Goal: Task Accomplishment & Management: Use online tool/utility

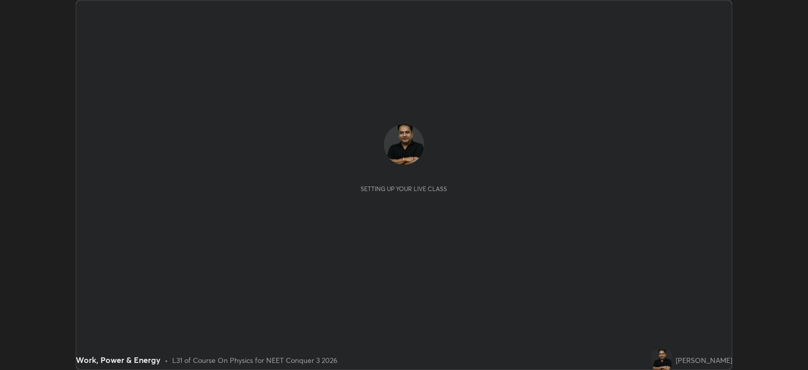
scroll to position [369, 807]
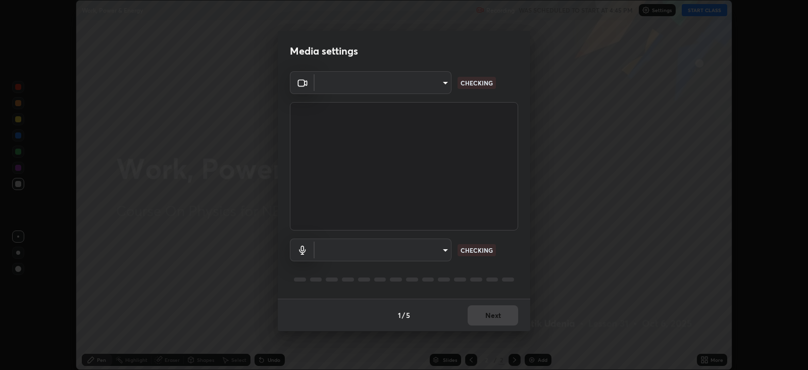
type input "db11550c6627cd1456fd7c992929e7e19338e9c76f4b1d491d27fd0e93a561d0"
click at [428, 249] on body "Erase all Work, Power & Energy Recording WAS SCHEDULED TO START AT 4:45 PM Sett…" at bounding box center [404, 185] width 808 height 370
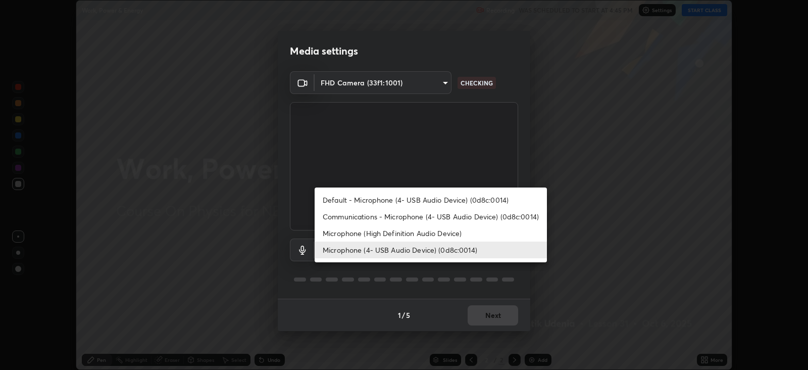
click at [406, 233] on li "Microphone (High Definition Audio Device)" at bounding box center [431, 233] width 232 height 17
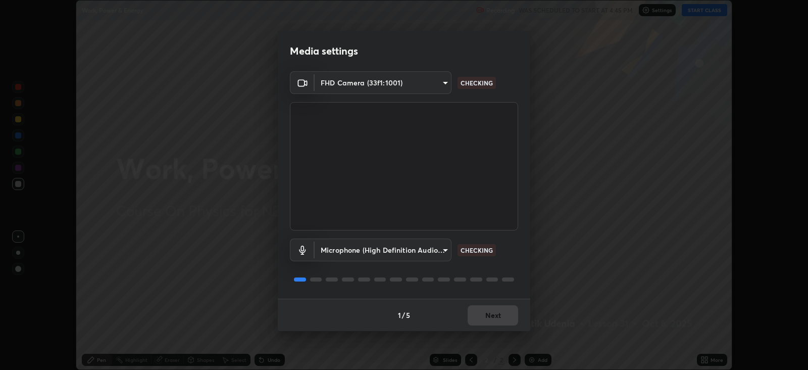
click at [419, 250] on body "Erase all Work, Power & Energy Recording WAS SCHEDULED TO START AT 4:45 PM Sett…" at bounding box center [404, 185] width 808 height 370
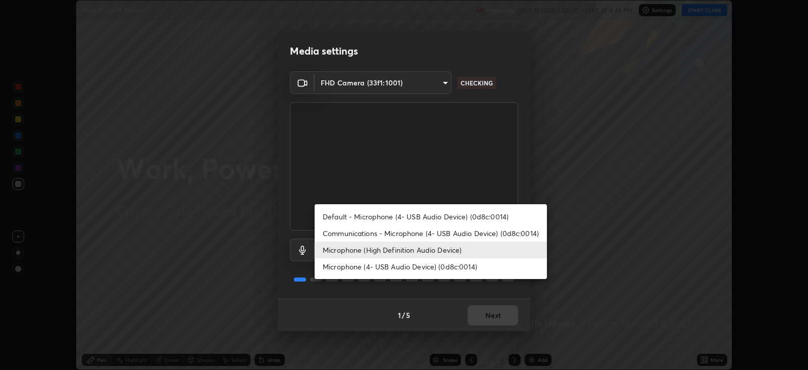
click at [417, 267] on li "Microphone (4- USB Audio Device) (0d8c:0014)" at bounding box center [431, 266] width 232 height 17
type input "d805ff438e7078c1de71cb4717de75612b37844973a4f27df63e8d5766dad93f"
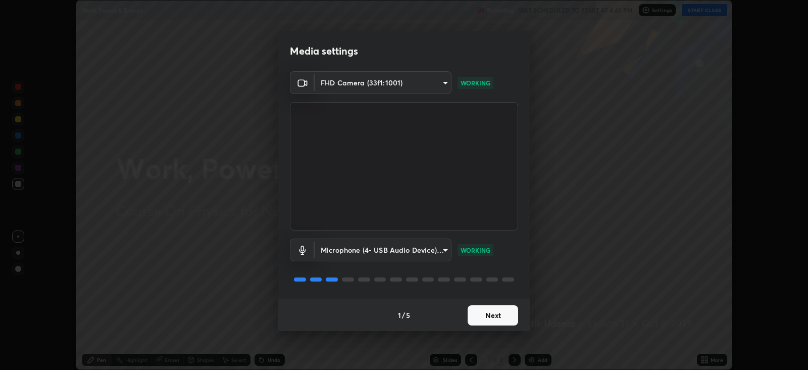
click at [492, 313] on button "Next" at bounding box center [492, 315] width 50 height 20
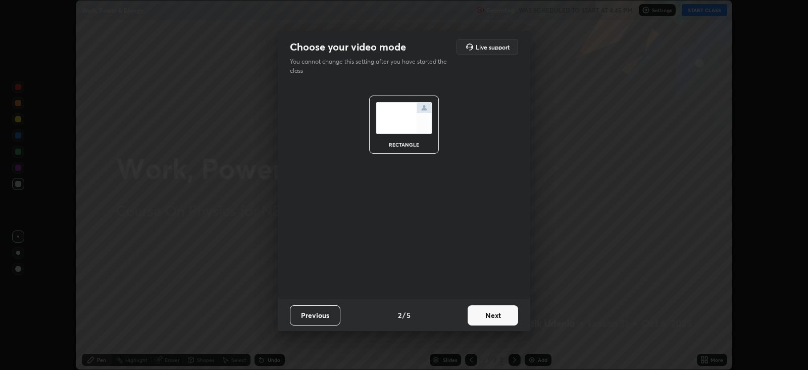
click at [486, 310] on button "Next" at bounding box center [492, 315] width 50 height 20
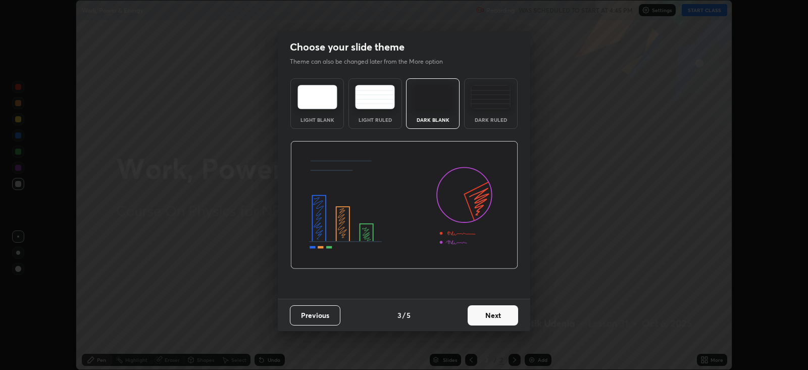
click at [496, 312] on button "Next" at bounding box center [492, 315] width 50 height 20
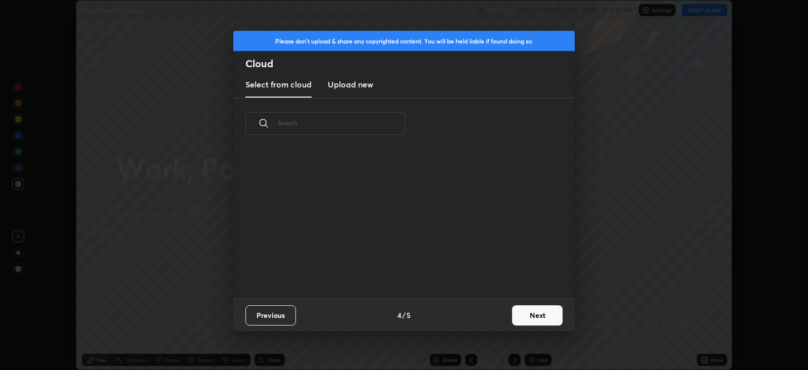
scroll to position [149, 324]
click at [363, 85] on h3 "Upload new" at bounding box center [350, 84] width 45 height 12
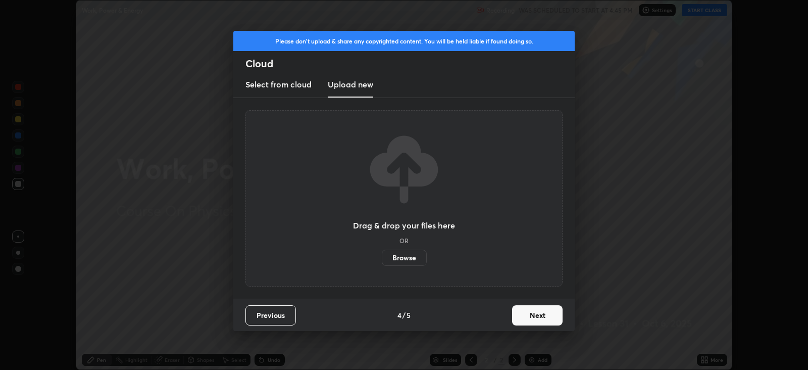
click at [411, 257] on label "Browse" at bounding box center [404, 257] width 45 height 16
click at [382, 257] on input "Browse" at bounding box center [382, 257] width 0 height 16
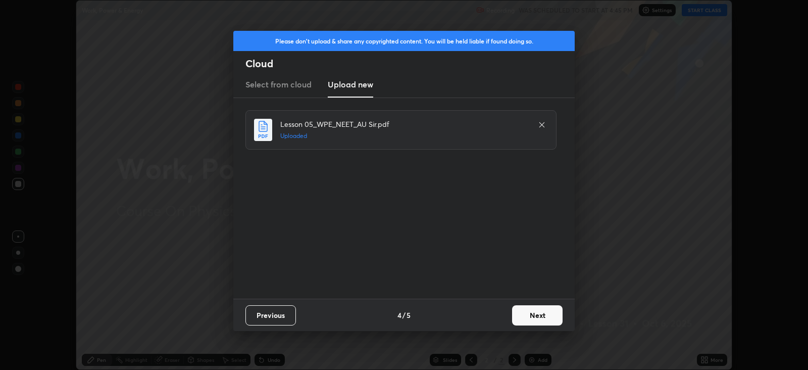
click at [541, 313] on button "Next" at bounding box center [537, 315] width 50 height 20
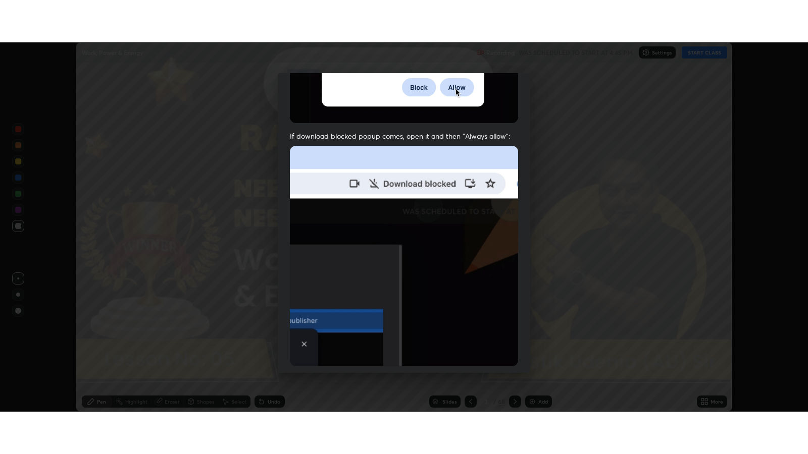
scroll to position [204, 0]
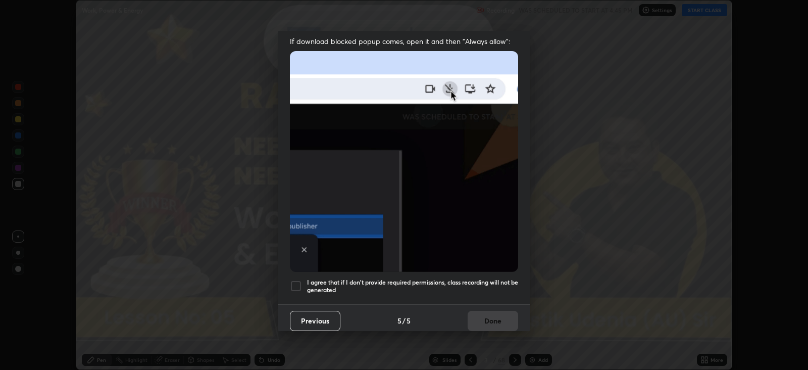
click at [295, 280] on div at bounding box center [296, 286] width 12 height 12
click at [492, 311] on button "Done" at bounding box center [492, 320] width 50 height 20
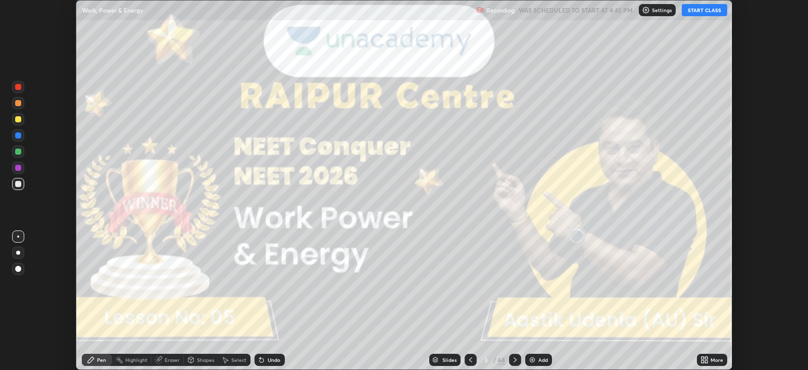
click at [706, 359] on icon at bounding box center [704, 359] width 8 height 8
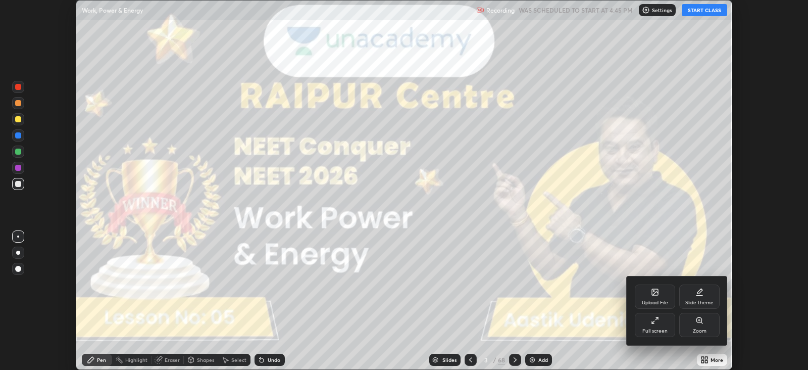
click at [653, 321] on icon at bounding box center [653, 322] width 3 height 3
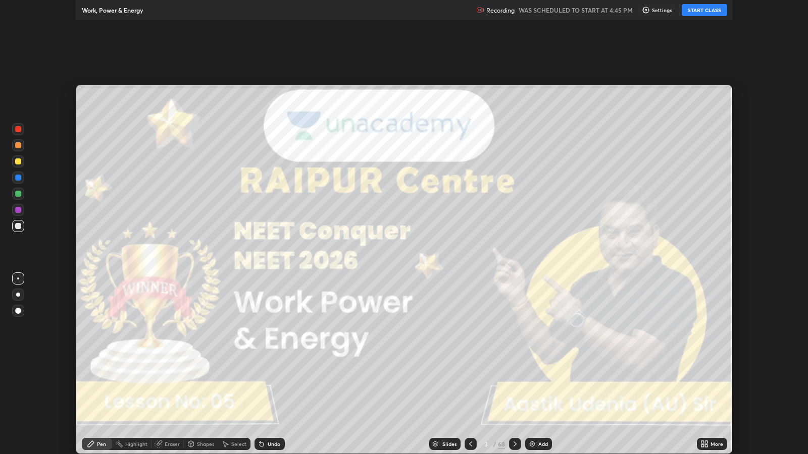
scroll to position [454, 807]
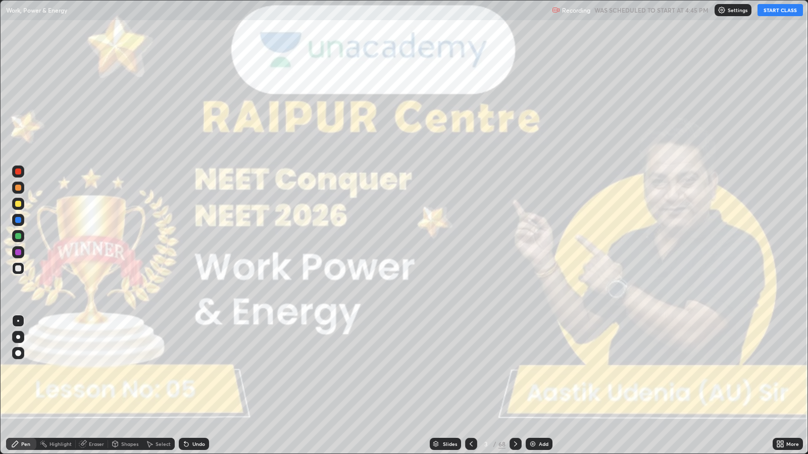
click at [776, 10] on button "START CLASS" at bounding box center [779, 10] width 45 height 12
click at [19, 336] on div at bounding box center [18, 337] width 4 height 4
click at [515, 369] on icon at bounding box center [515, 444] width 8 height 8
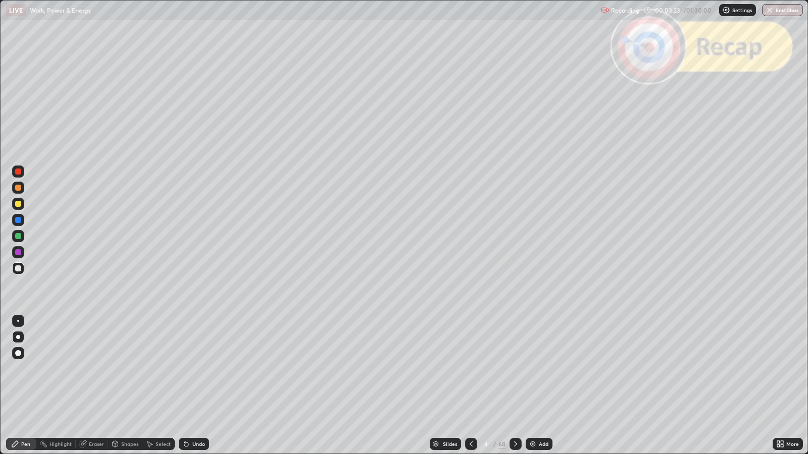
click at [514, 369] on icon at bounding box center [515, 444] width 8 height 8
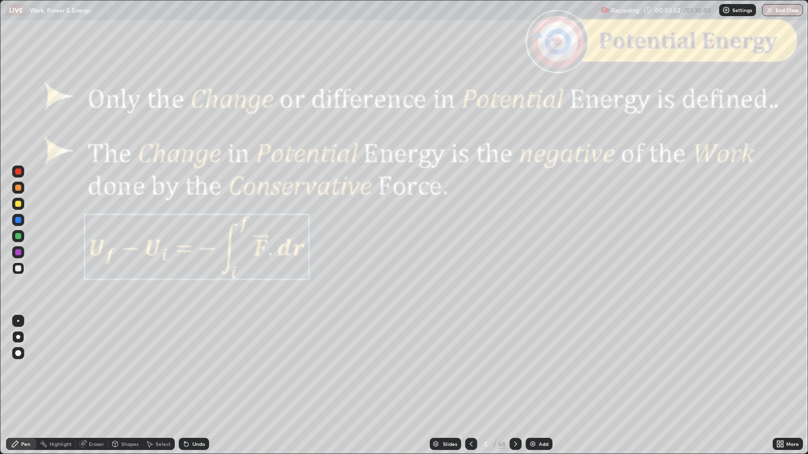
click at [512, 369] on icon at bounding box center [515, 444] width 8 height 8
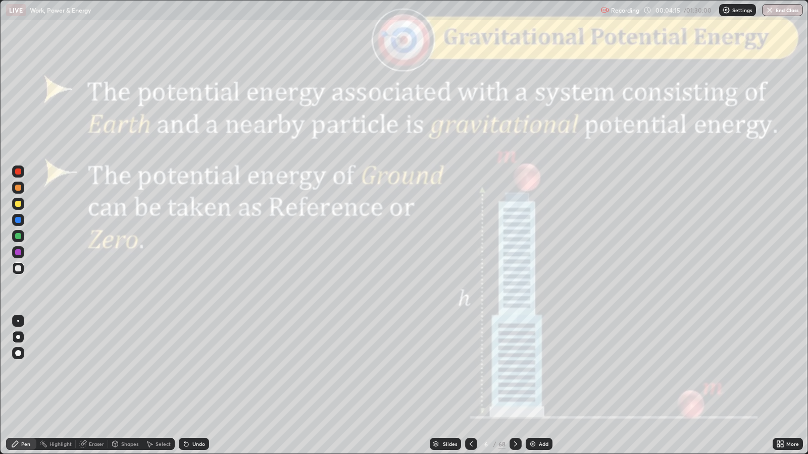
click at [515, 369] on icon at bounding box center [515, 444] width 8 height 8
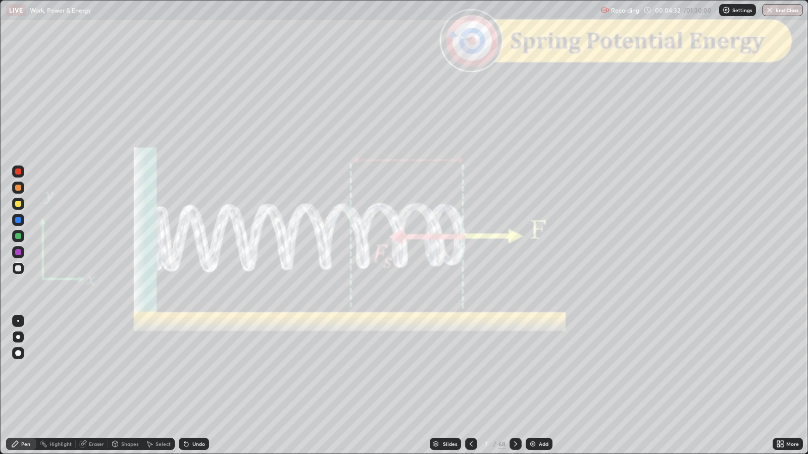
click at [514, 369] on icon at bounding box center [515, 444] width 8 height 8
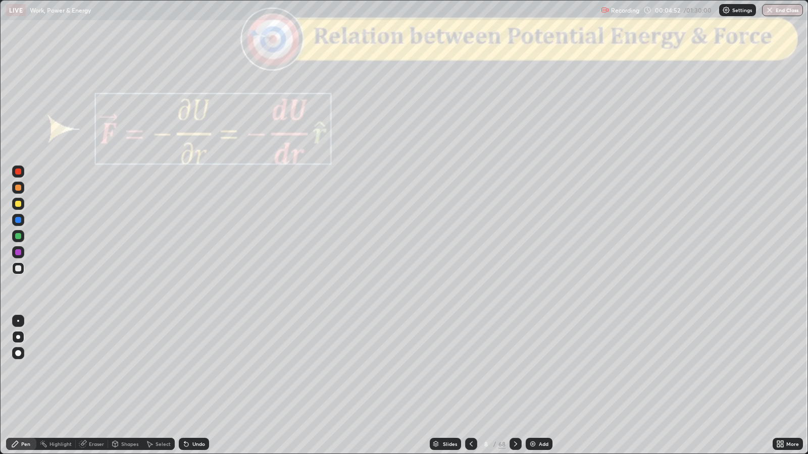
click at [514, 369] on icon at bounding box center [515, 444] width 8 height 8
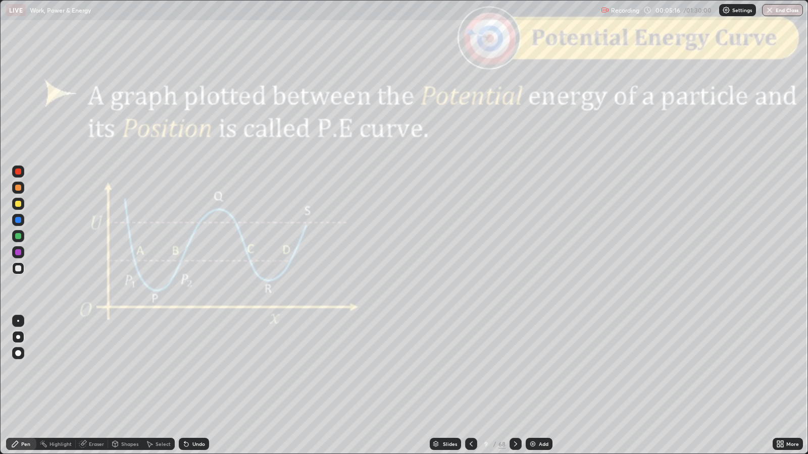
click at [515, 369] on div at bounding box center [515, 444] width 12 height 20
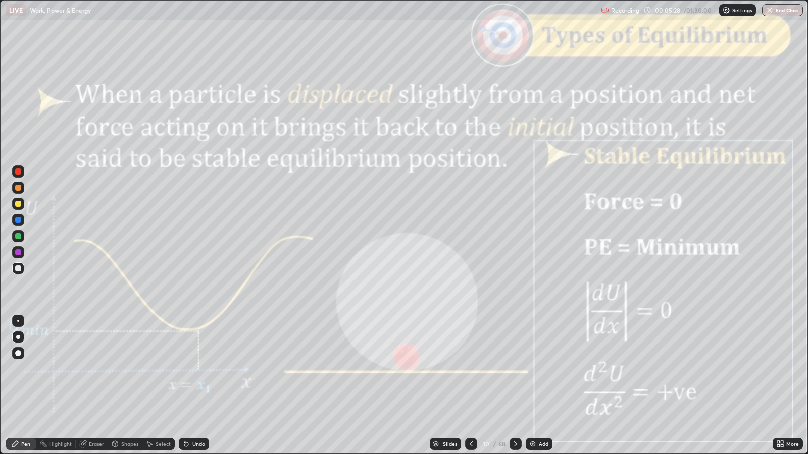
click at [515, 369] on icon at bounding box center [515, 444] width 8 height 8
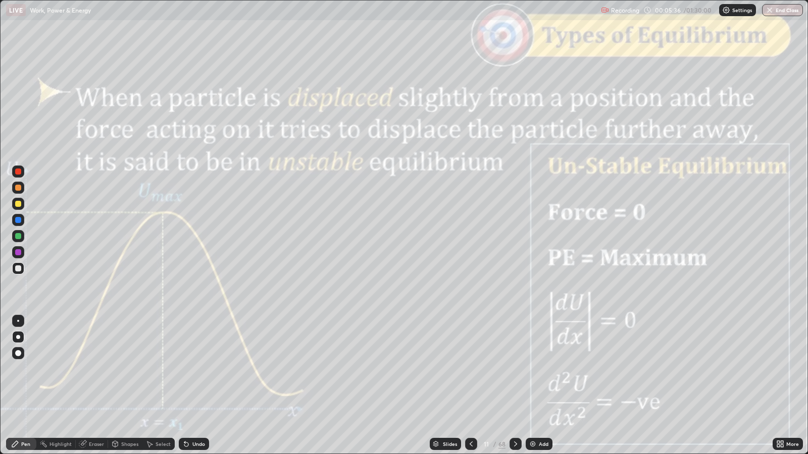
click at [514, 369] on icon at bounding box center [515, 444] width 8 height 8
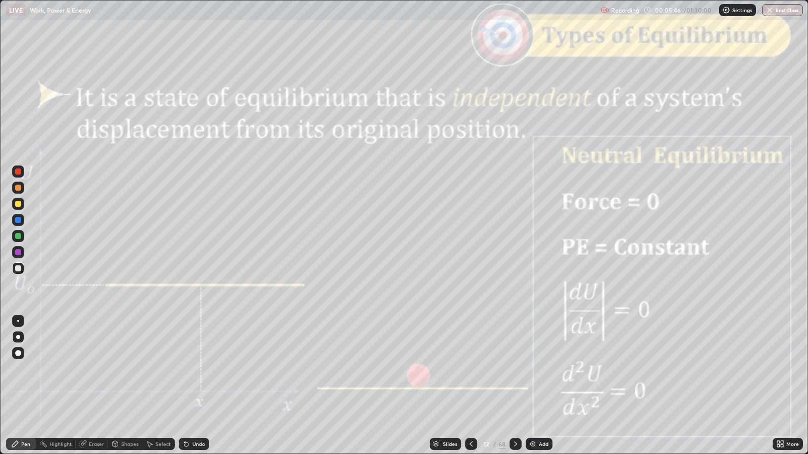
click at [513, 369] on icon at bounding box center [515, 444] width 8 height 8
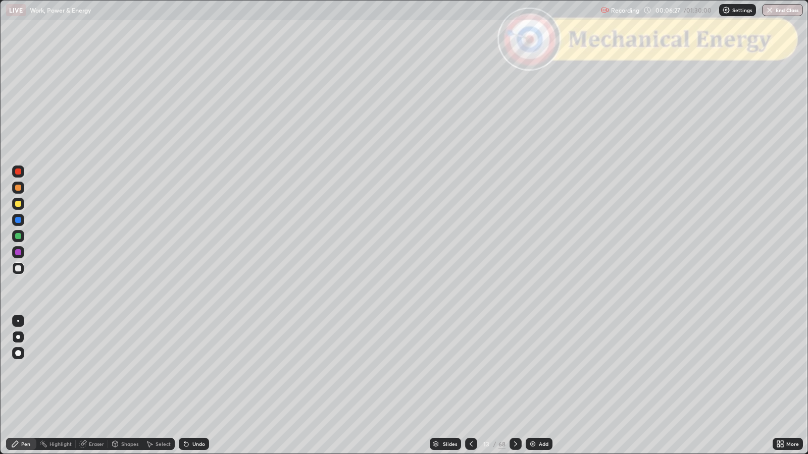
click at [127, 369] on div "Shapes" at bounding box center [129, 444] width 17 height 5
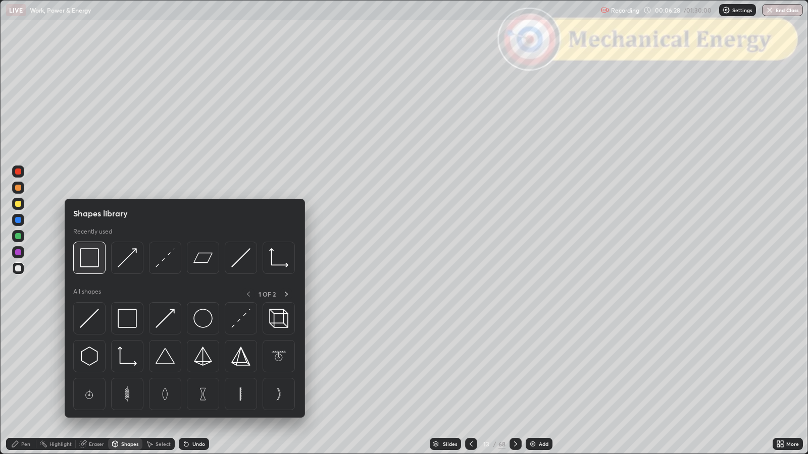
click at [85, 262] on img at bounding box center [89, 257] width 19 height 19
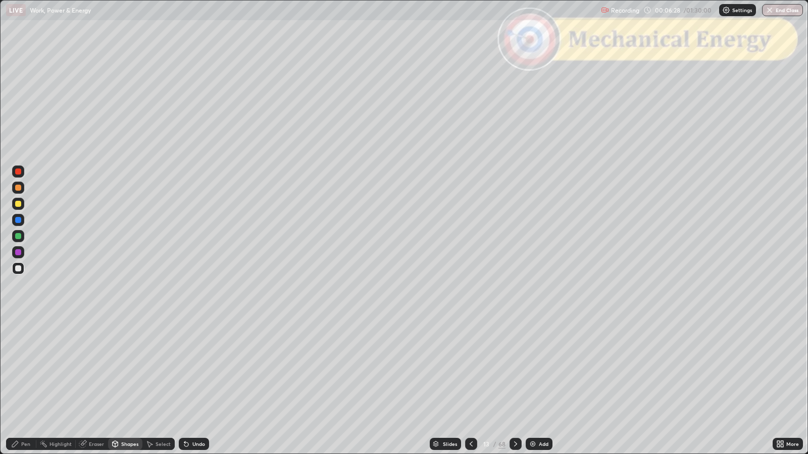
click at [18, 172] on div at bounding box center [18, 172] width 6 height 6
click at [15, 268] on div at bounding box center [18, 269] width 6 height 6
click at [196, 369] on div "Undo" at bounding box center [198, 444] width 13 height 5
click at [27, 369] on div "Pen" at bounding box center [25, 444] width 9 height 5
click at [126, 369] on div "Shapes" at bounding box center [129, 444] width 17 height 5
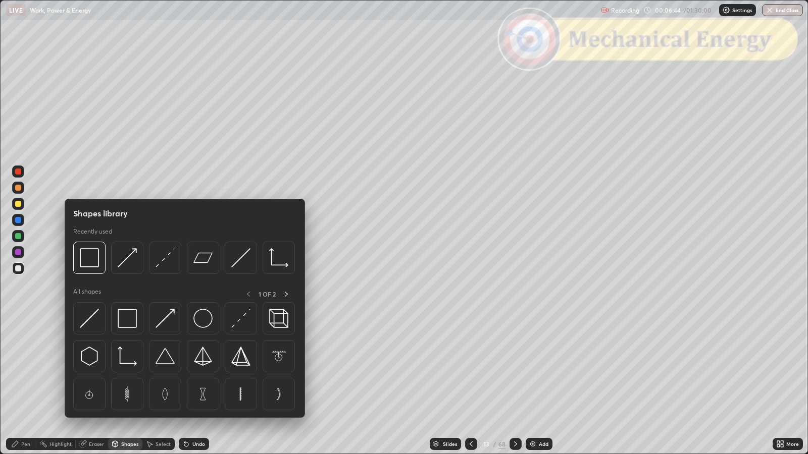
click at [88, 263] on img at bounding box center [89, 257] width 19 height 19
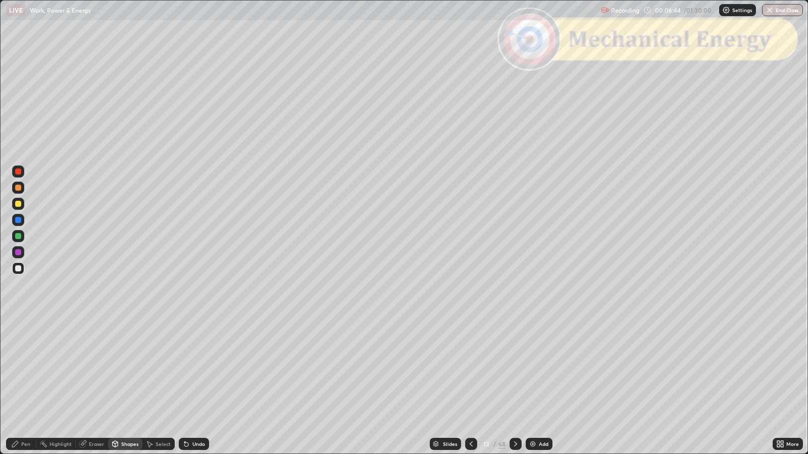
click at [20, 172] on div at bounding box center [18, 172] width 6 height 6
click at [515, 369] on icon at bounding box center [515, 444] width 8 height 8
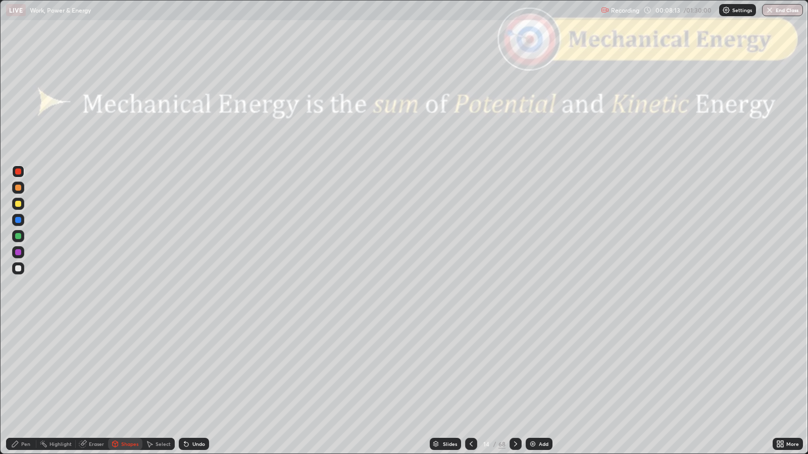
click at [517, 369] on icon at bounding box center [515, 444] width 8 height 8
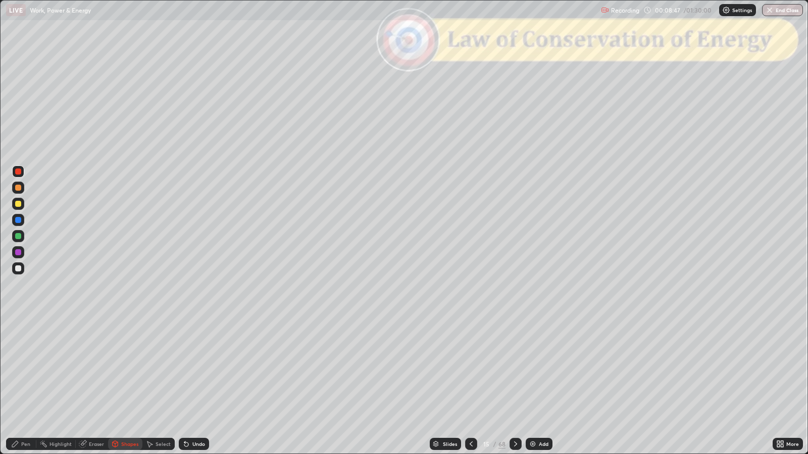
click at [447, 369] on div "Slides" at bounding box center [450, 444] width 14 height 5
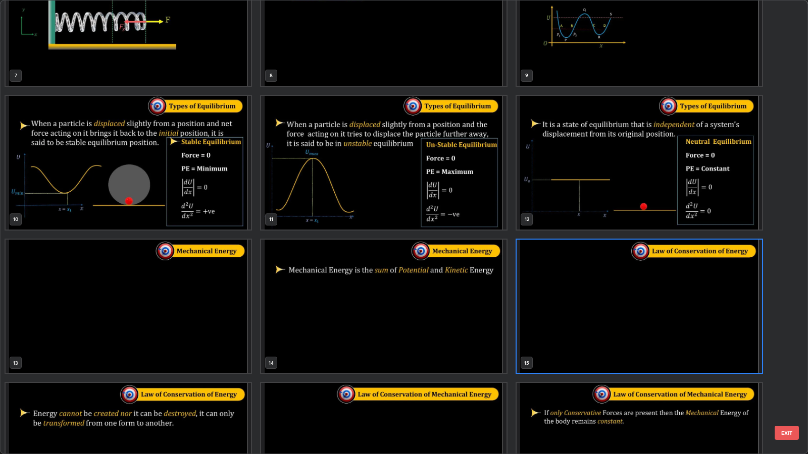
scroll to position [341, 0]
click at [794, 369] on button "EXIT" at bounding box center [786, 433] width 24 height 14
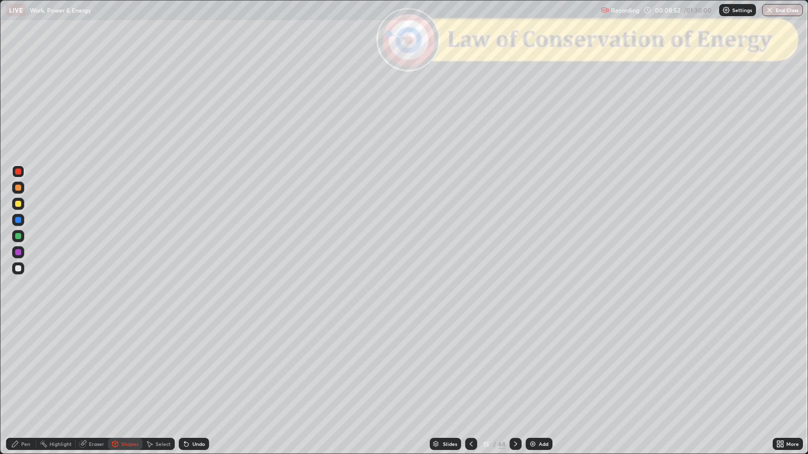
click at [514, 369] on icon at bounding box center [515, 444] width 8 height 8
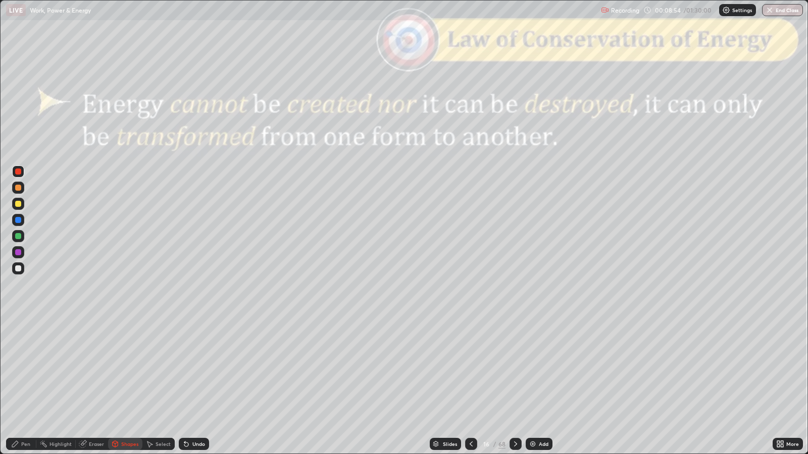
click at [20, 268] on div at bounding box center [18, 269] width 6 height 6
click at [202, 369] on div "Undo" at bounding box center [194, 444] width 30 height 12
click at [197, 369] on div "Undo" at bounding box center [198, 444] width 13 height 5
click at [201, 369] on div "Undo" at bounding box center [198, 444] width 13 height 5
click at [25, 369] on div "Pen" at bounding box center [25, 444] width 9 height 5
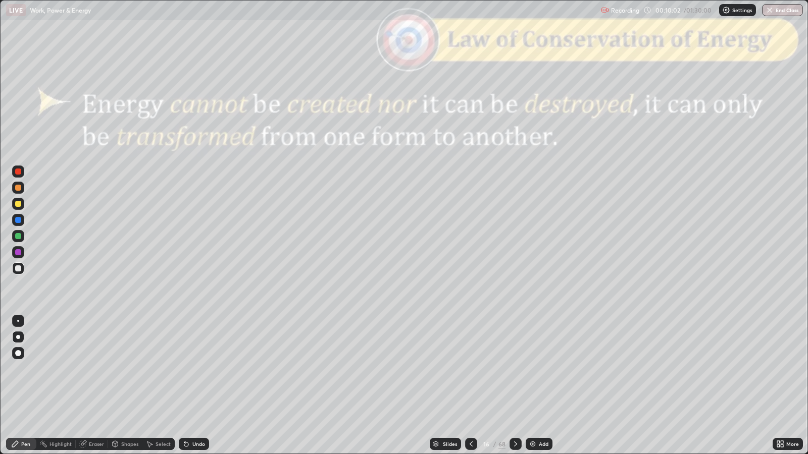
click at [514, 369] on icon at bounding box center [515, 444] width 8 height 8
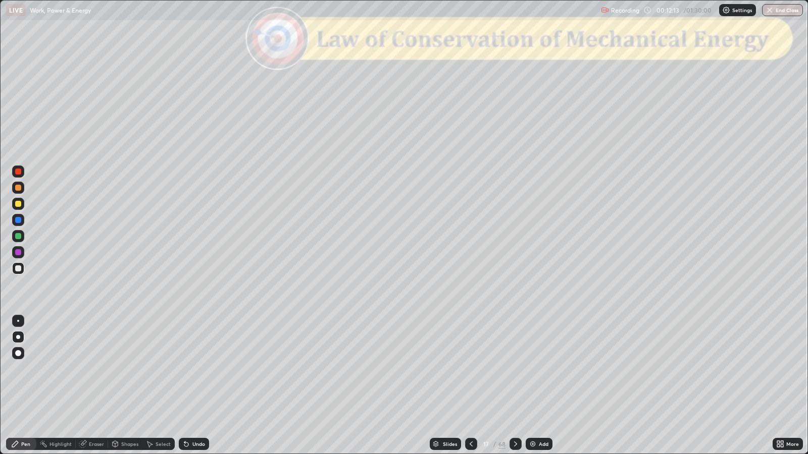
click at [192, 369] on div "Undo" at bounding box center [194, 444] width 30 height 12
click at [18, 189] on div at bounding box center [18, 188] width 6 height 6
click at [514, 369] on icon at bounding box center [515, 444] width 8 height 8
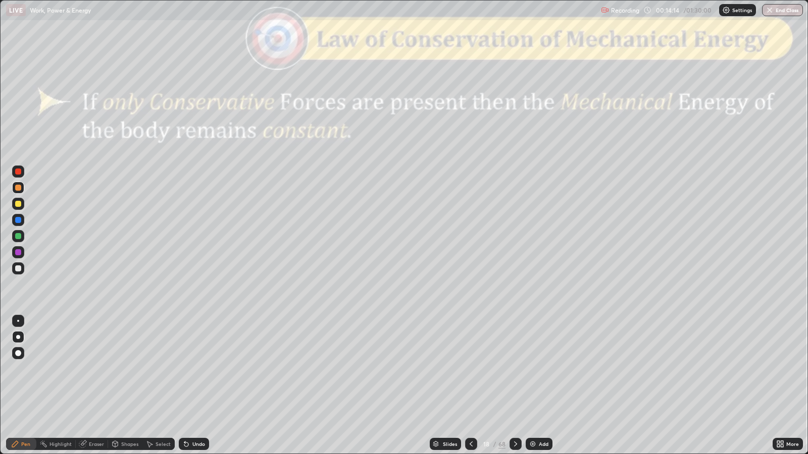
click at [448, 369] on div "Slides" at bounding box center [450, 444] width 14 height 5
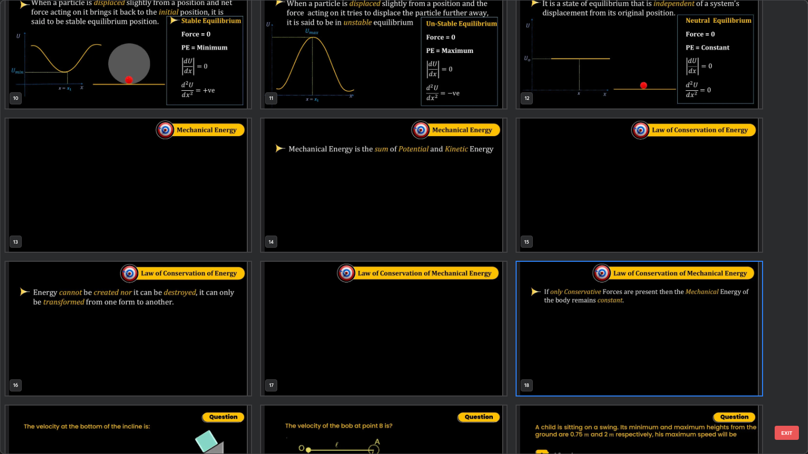
scroll to position [434, 0]
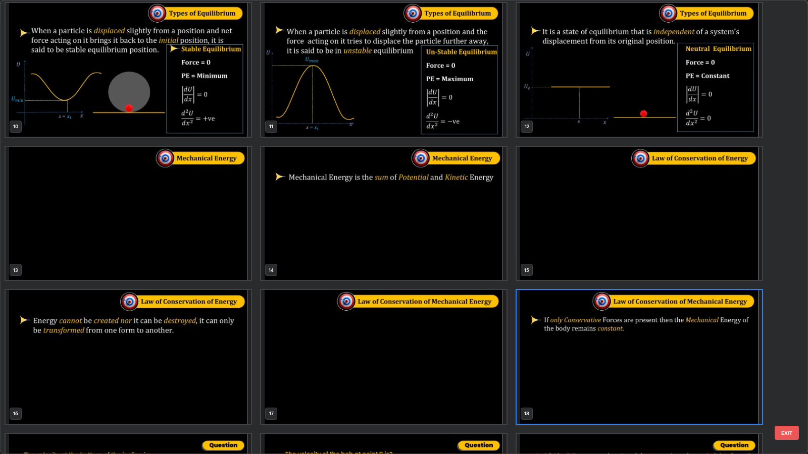
click at [789, 369] on button "EXIT" at bounding box center [786, 433] width 24 height 14
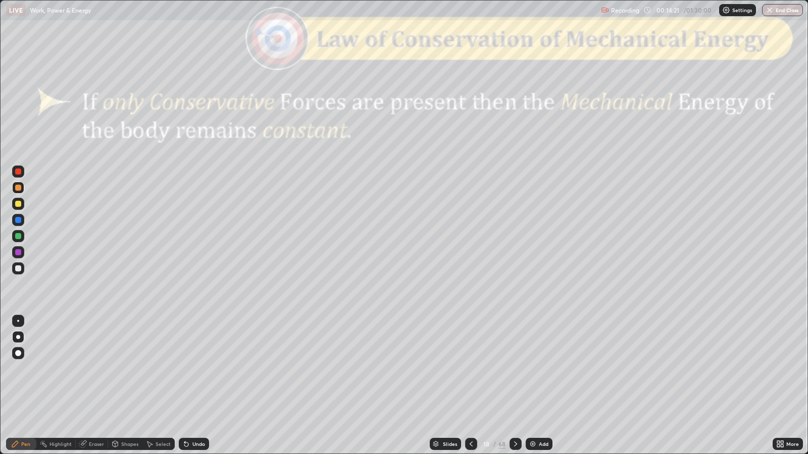
click at [19, 268] on div at bounding box center [18, 269] width 6 height 6
click at [20, 203] on div at bounding box center [18, 204] width 6 height 6
click at [126, 369] on div "Shapes" at bounding box center [129, 444] width 17 height 5
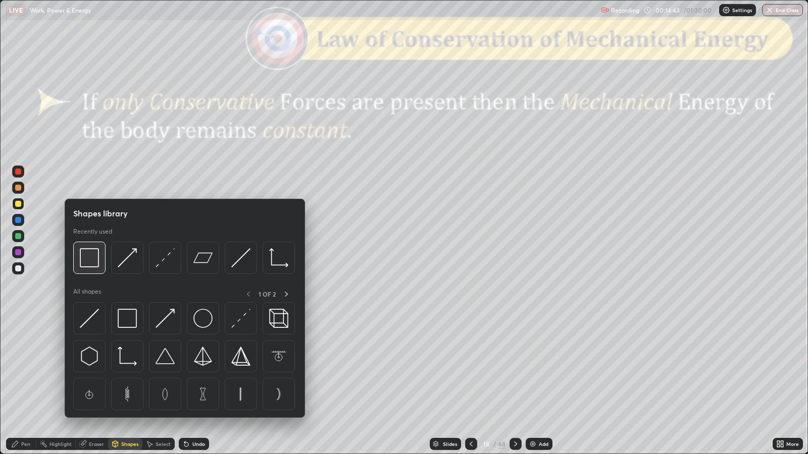
click at [90, 261] on img at bounding box center [89, 257] width 19 height 19
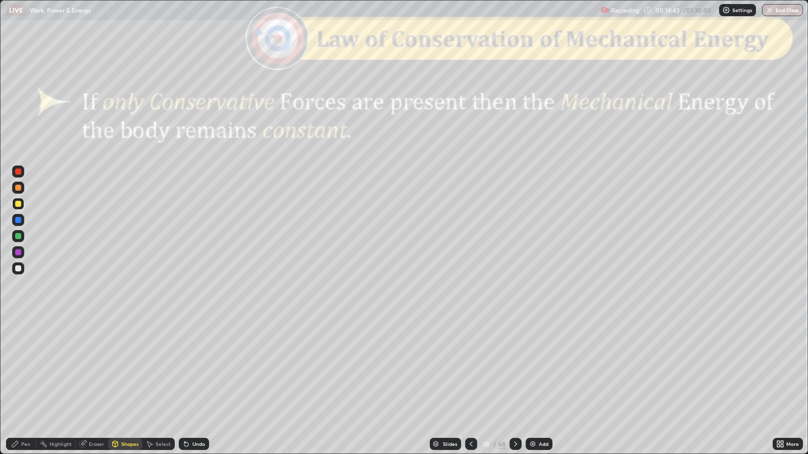
click at [20, 170] on div at bounding box center [18, 172] width 6 height 6
click at [20, 369] on div "Pen" at bounding box center [21, 444] width 30 height 12
click at [16, 203] on div at bounding box center [18, 204] width 6 height 6
click at [121, 369] on div "Shapes" at bounding box center [129, 444] width 17 height 5
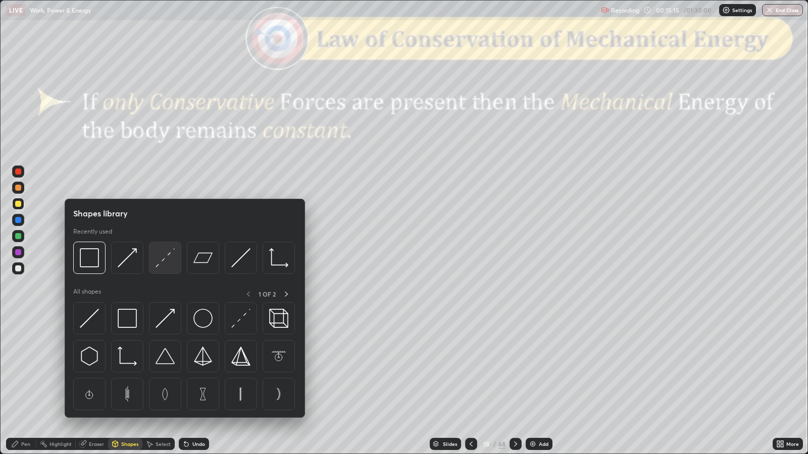
click at [165, 257] on img at bounding box center [164, 257] width 19 height 19
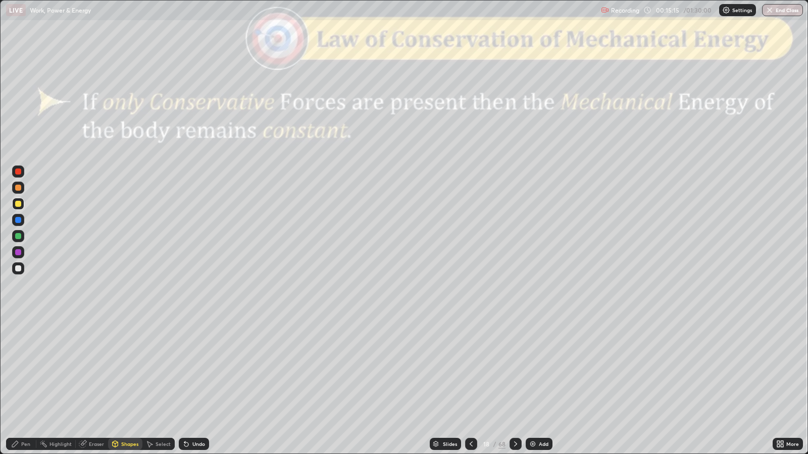
click at [18, 172] on div at bounding box center [18, 172] width 6 height 6
click at [17, 236] on div at bounding box center [18, 236] width 6 height 6
click at [22, 369] on div "Pen" at bounding box center [25, 444] width 9 height 5
click at [128, 369] on div "Shapes" at bounding box center [129, 444] width 17 height 5
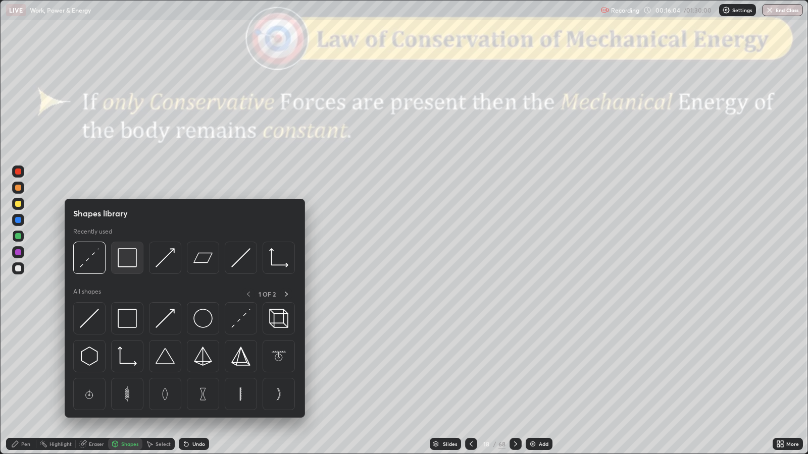
click at [126, 257] on img at bounding box center [127, 257] width 19 height 19
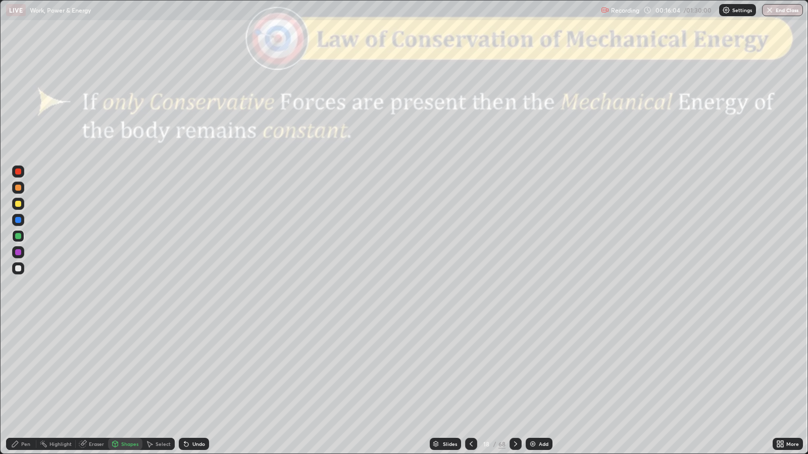
click at [20, 172] on div at bounding box center [18, 172] width 6 height 6
click at [18, 238] on div at bounding box center [18, 236] width 6 height 6
click at [24, 369] on div "Pen" at bounding box center [25, 444] width 9 height 5
click at [19, 204] on div at bounding box center [18, 204] width 6 height 6
click at [514, 369] on div at bounding box center [515, 444] width 12 height 12
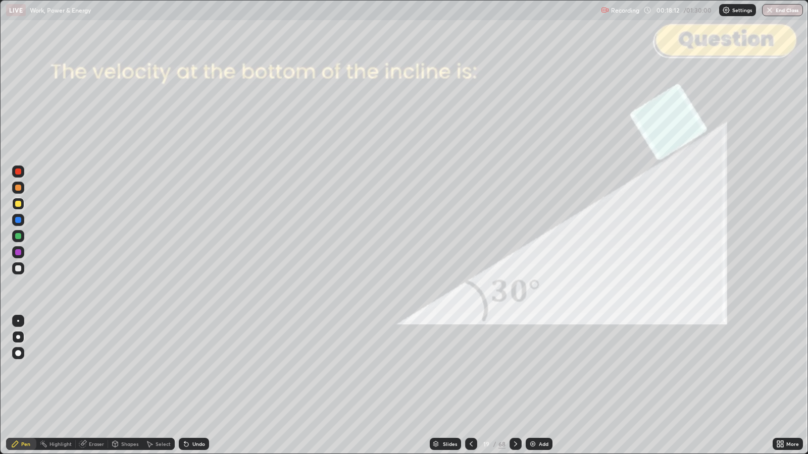
click at [20, 174] on div at bounding box center [18, 172] width 12 height 12
click at [20, 235] on div at bounding box center [18, 236] width 6 height 6
click at [124, 369] on div "Shapes" at bounding box center [129, 444] width 17 height 5
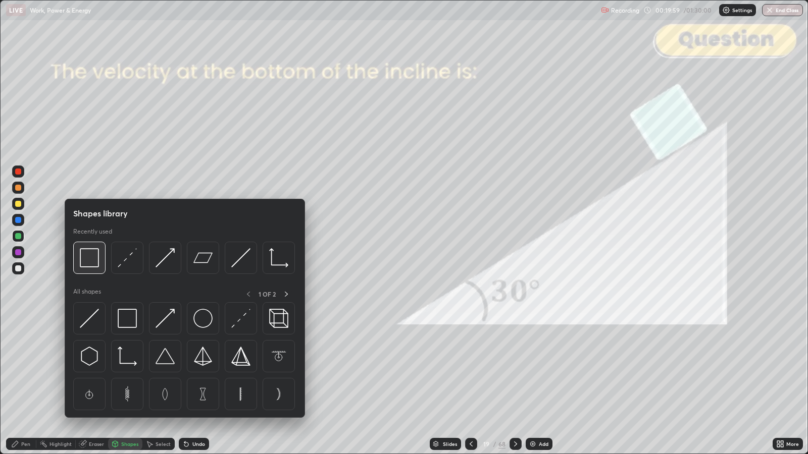
click at [94, 257] on img at bounding box center [89, 257] width 19 height 19
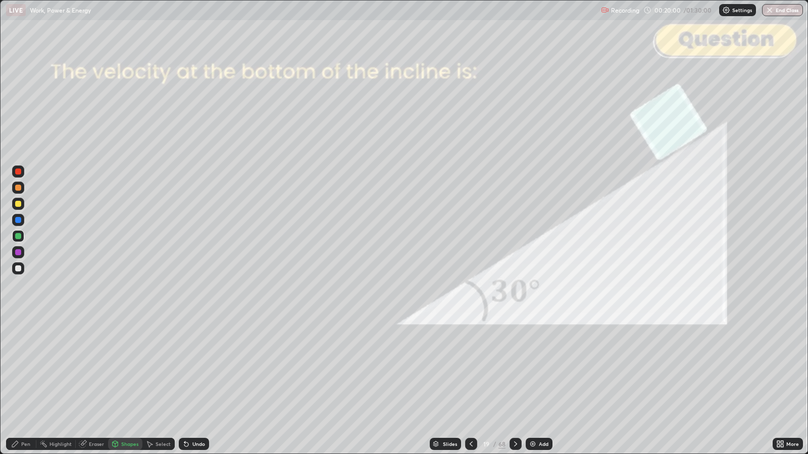
click at [17, 172] on div at bounding box center [18, 172] width 6 height 6
click at [131, 369] on div "Shapes" at bounding box center [129, 444] width 17 height 5
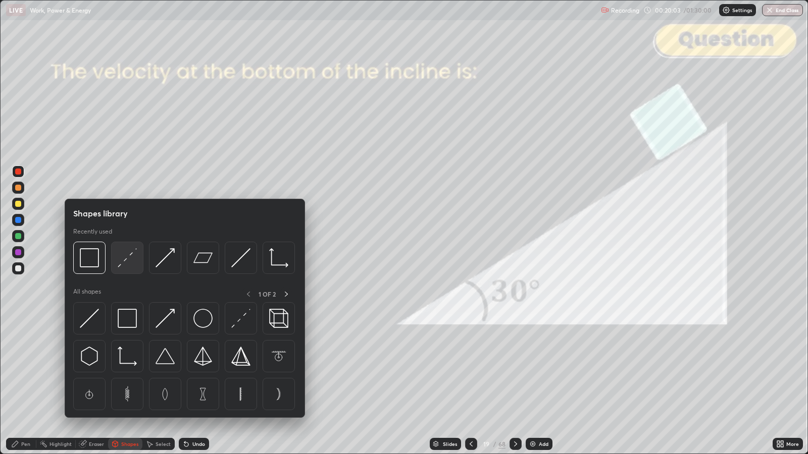
click at [131, 261] on img at bounding box center [127, 257] width 19 height 19
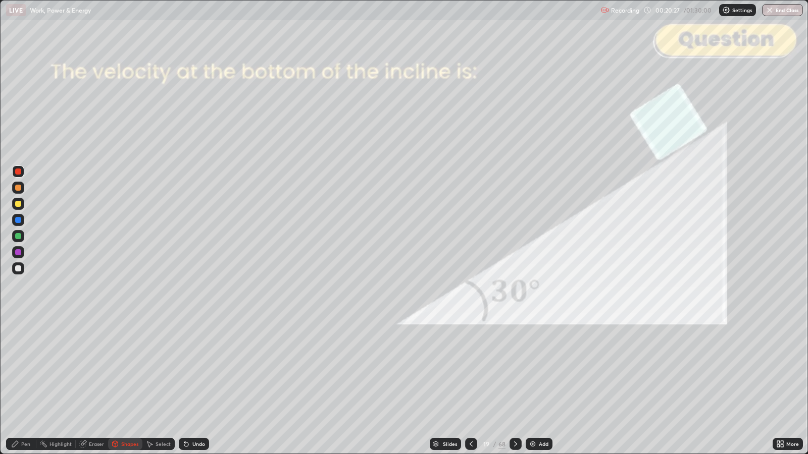
click at [18, 187] on div at bounding box center [18, 188] width 6 height 6
click at [21, 206] on div at bounding box center [18, 204] width 12 height 12
click at [18, 369] on icon at bounding box center [15, 444] width 8 height 8
click at [129, 369] on div "Shapes" at bounding box center [129, 444] width 17 height 5
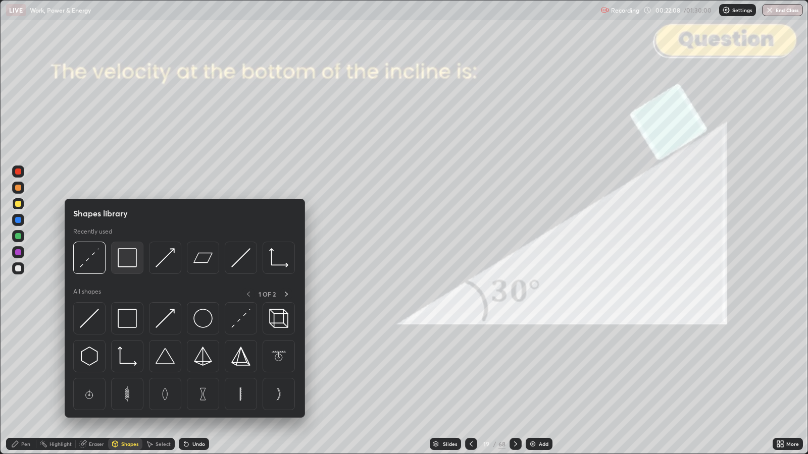
click at [126, 259] on img at bounding box center [127, 257] width 19 height 19
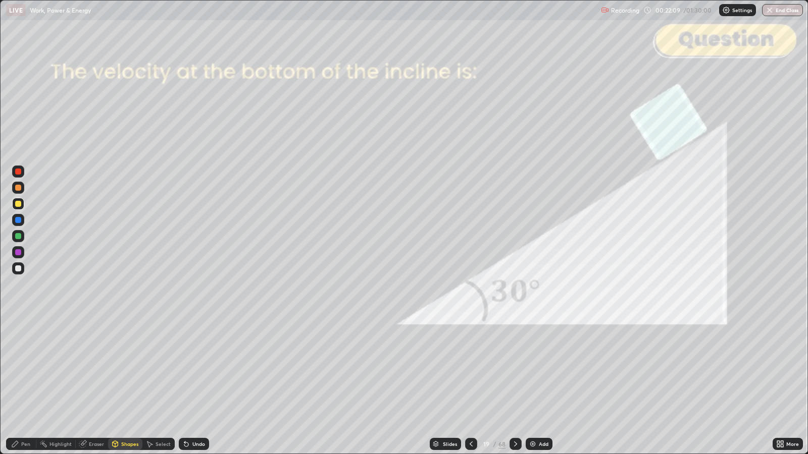
click at [20, 174] on div at bounding box center [18, 172] width 6 height 6
click at [514, 369] on icon at bounding box center [515, 444] width 8 height 8
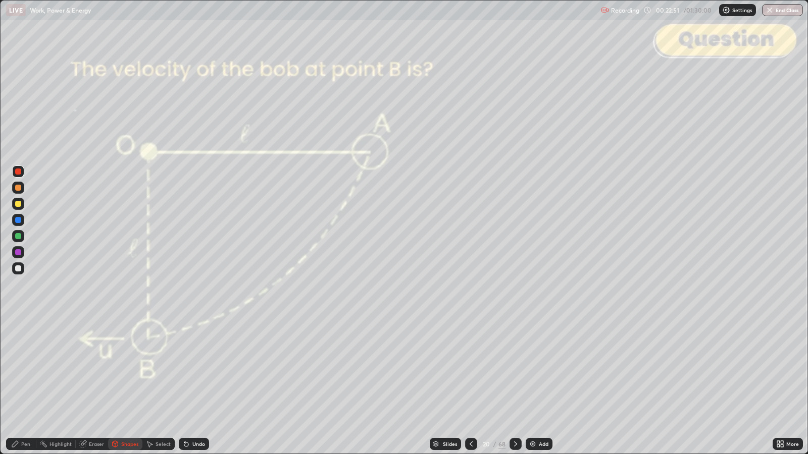
click at [513, 369] on icon at bounding box center [515, 444] width 8 height 8
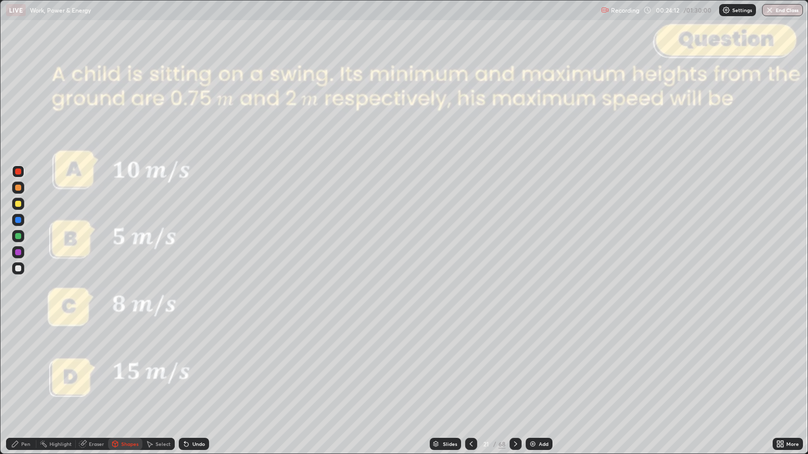
click at [18, 268] on div at bounding box center [18, 269] width 6 height 6
click at [125, 369] on div "Shapes" at bounding box center [129, 444] width 17 height 5
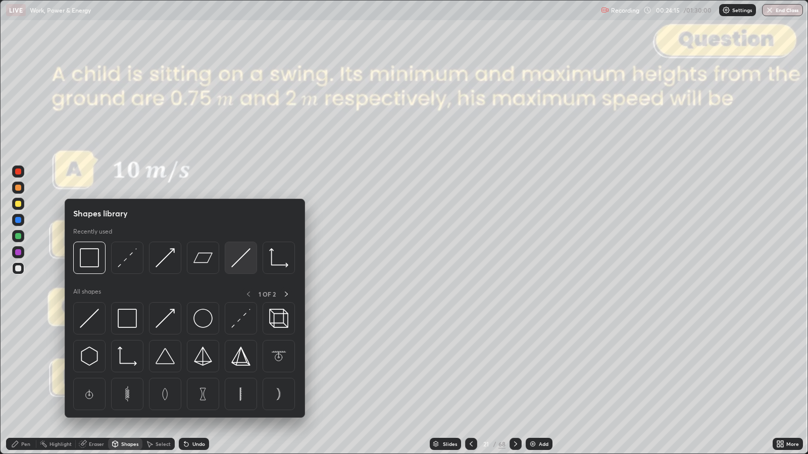
click at [237, 260] on img at bounding box center [240, 257] width 19 height 19
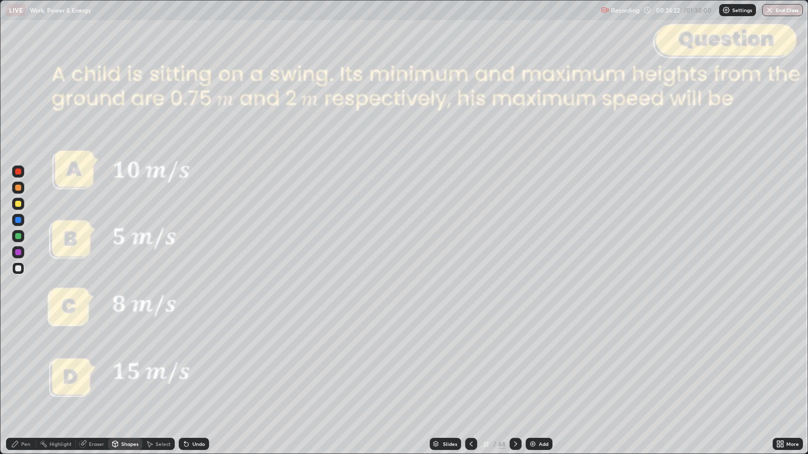
click at [130, 369] on div "Shapes" at bounding box center [129, 444] width 17 height 5
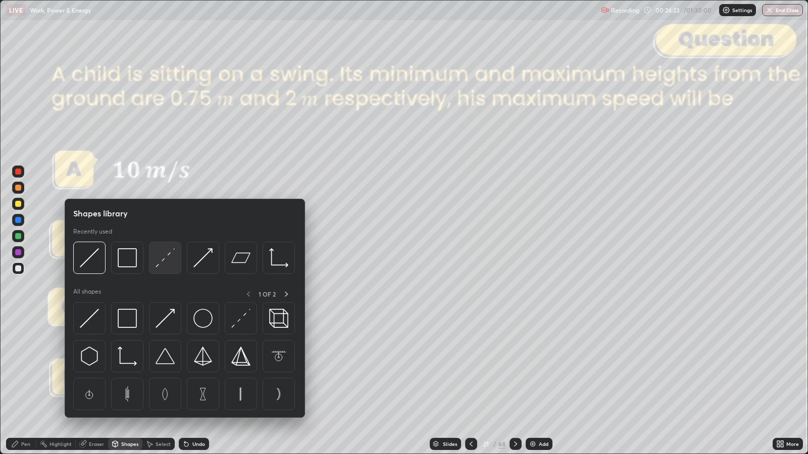
click at [167, 259] on img at bounding box center [164, 257] width 19 height 19
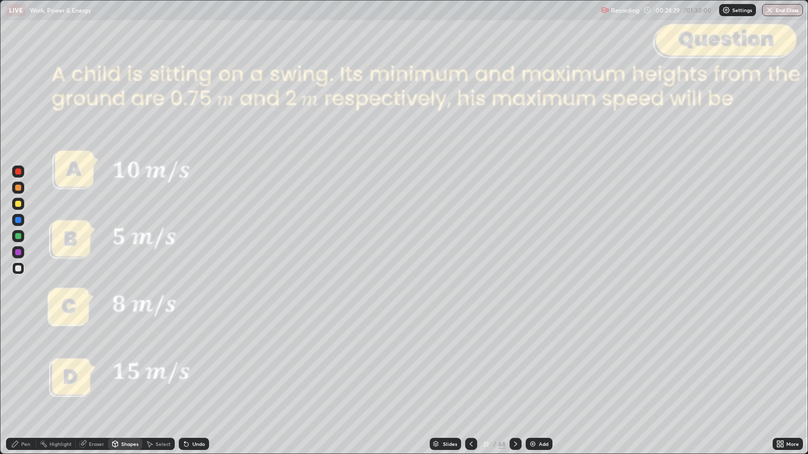
click at [25, 369] on div "Pen" at bounding box center [25, 444] width 9 height 5
click at [123, 369] on div "Shapes" at bounding box center [129, 444] width 17 height 5
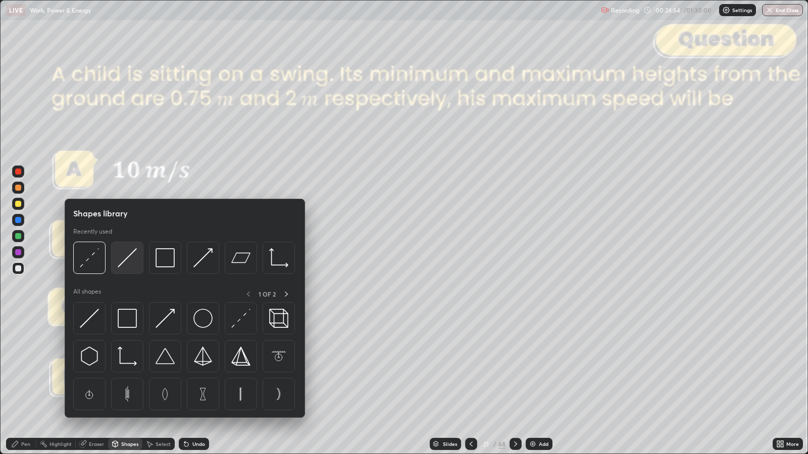
click at [131, 265] on img at bounding box center [127, 257] width 19 height 19
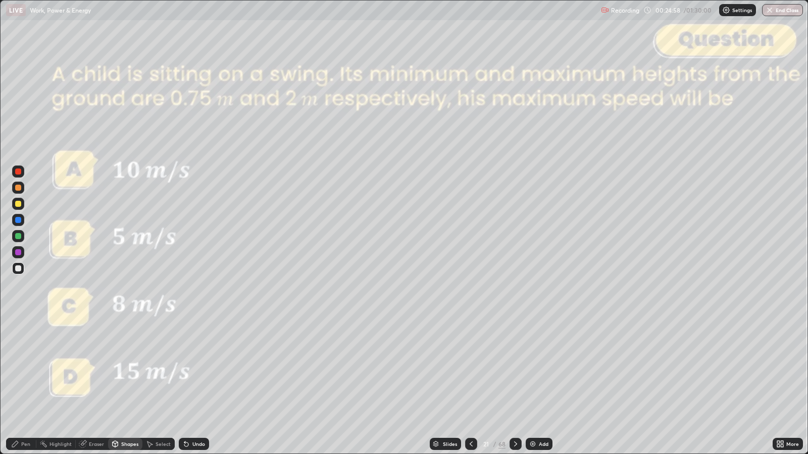
click at [21, 369] on div "Pen" at bounding box center [21, 444] width 30 height 12
click at [18, 204] on div at bounding box center [18, 204] width 6 height 6
click at [515, 369] on icon at bounding box center [515, 444] width 8 height 8
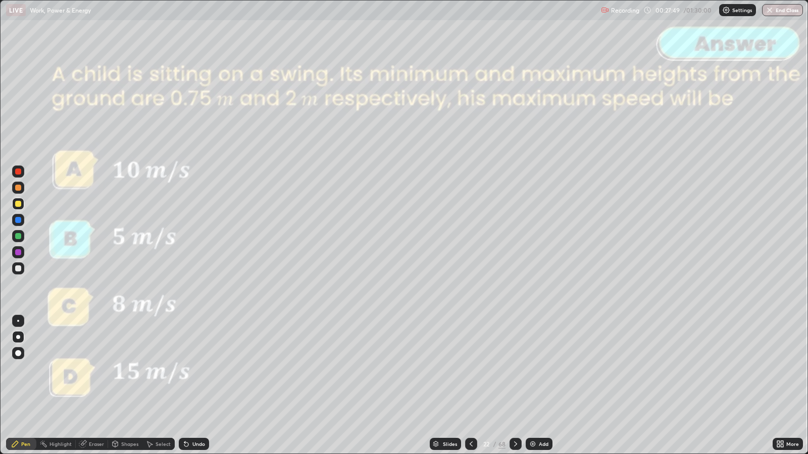
click at [513, 369] on icon at bounding box center [515, 444] width 8 height 8
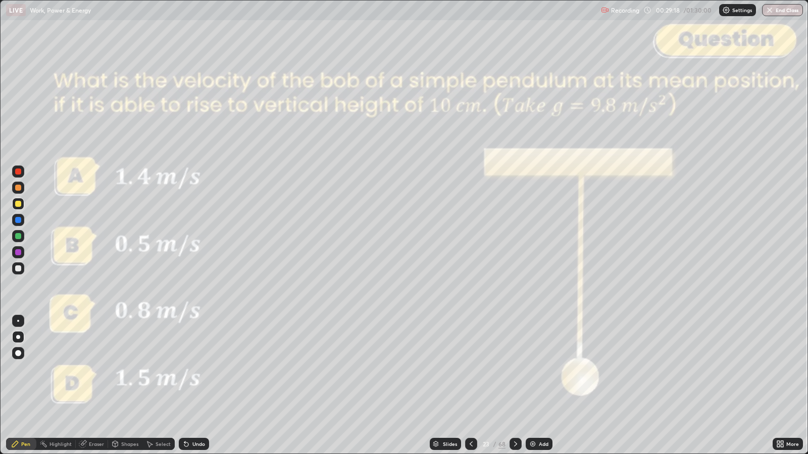
click at [515, 369] on icon at bounding box center [515, 444] width 3 height 5
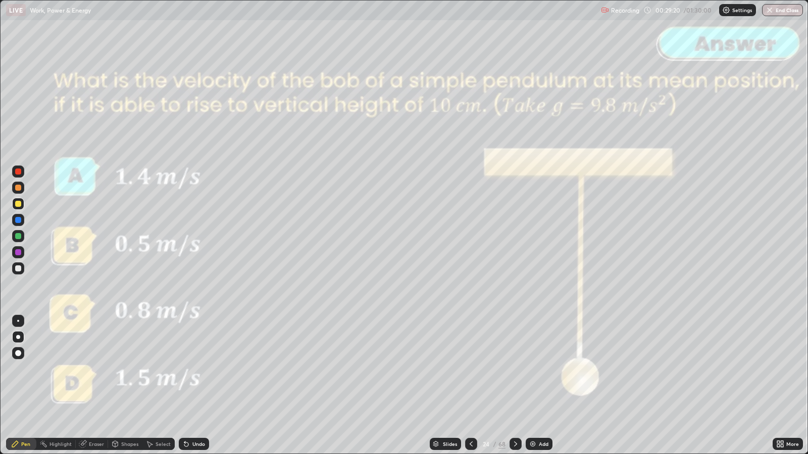
click at [514, 369] on icon at bounding box center [515, 444] width 8 height 8
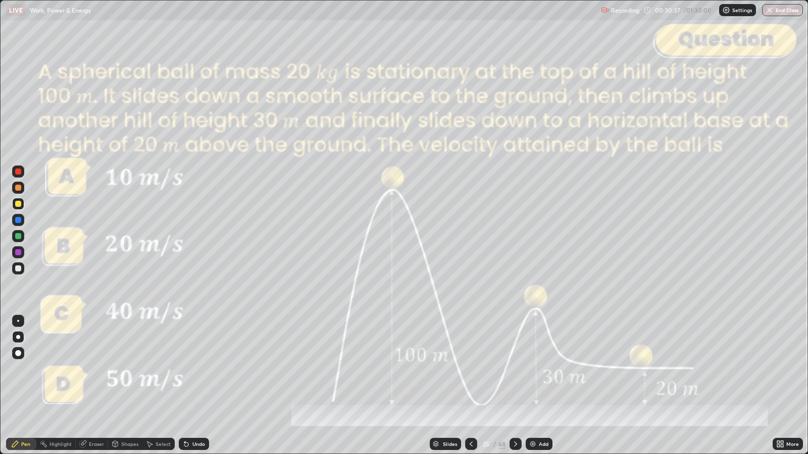
click at [128, 369] on div "Shapes" at bounding box center [129, 444] width 17 height 5
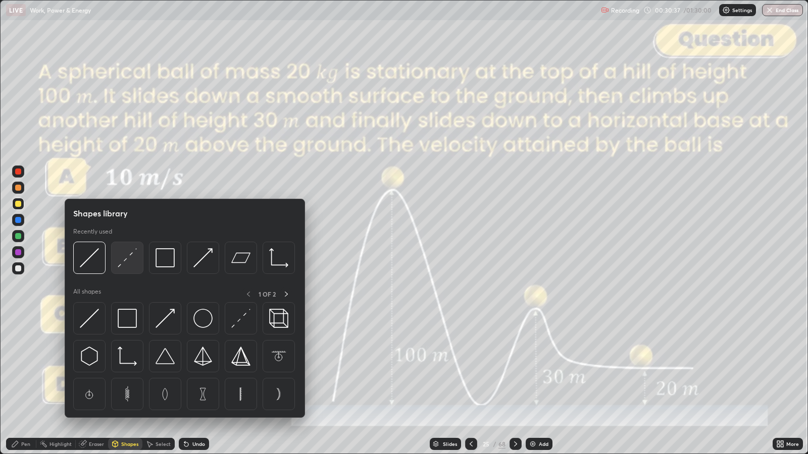
click at [133, 261] on img at bounding box center [127, 257] width 19 height 19
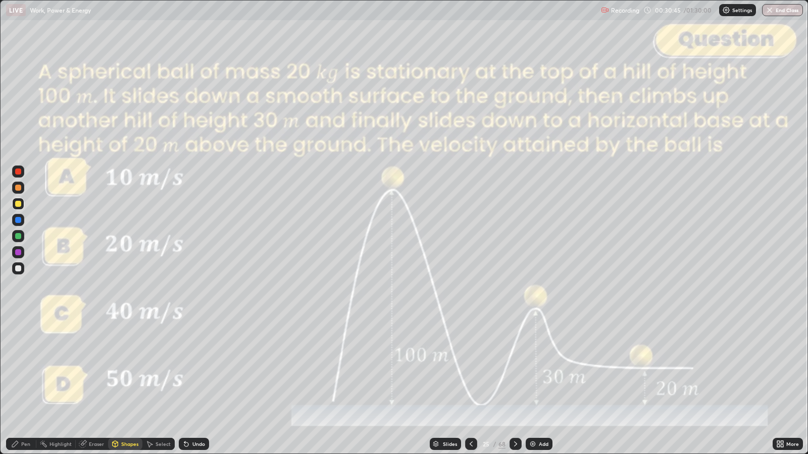
click at [25, 369] on div "Pen" at bounding box center [25, 444] width 9 height 5
click at [125, 369] on div "Shapes" at bounding box center [129, 444] width 17 height 5
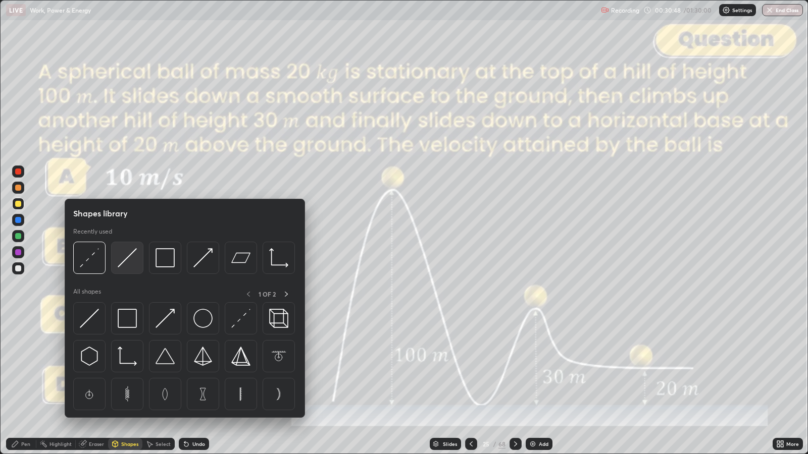
click at [131, 259] on img at bounding box center [127, 257] width 19 height 19
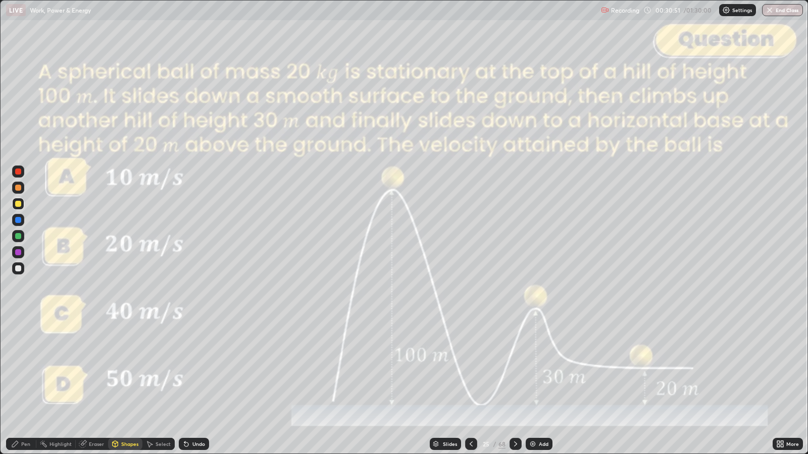
click at [18, 369] on icon at bounding box center [15, 444] width 8 height 8
click at [517, 369] on div at bounding box center [515, 444] width 12 height 12
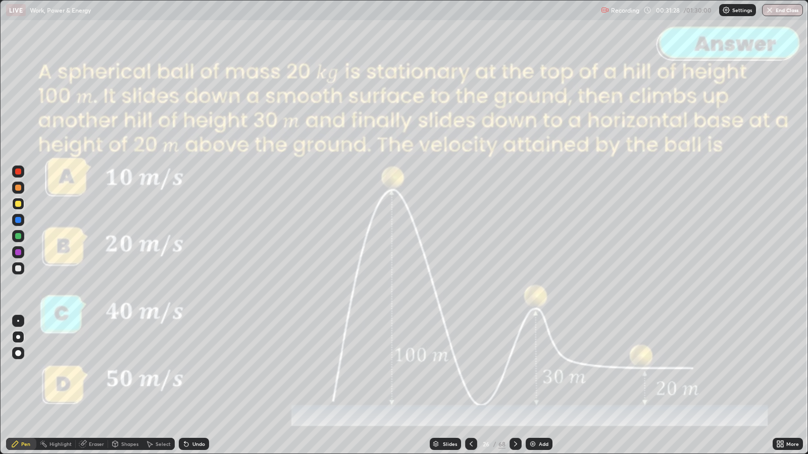
click at [514, 369] on icon at bounding box center [515, 444] width 8 height 8
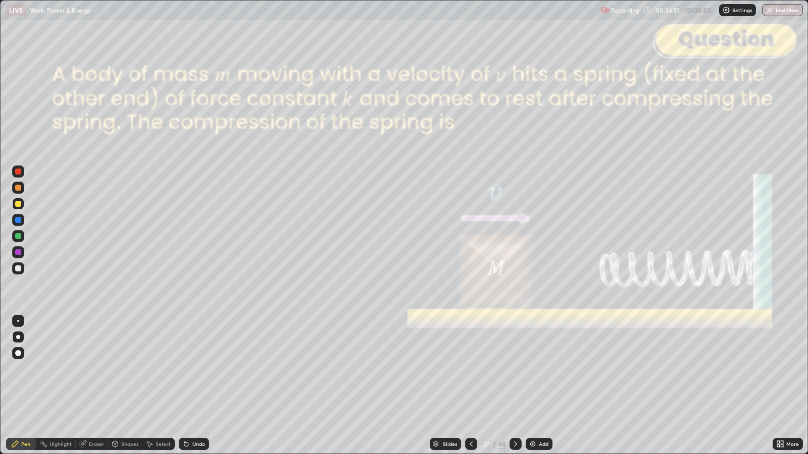
click at [17, 268] on div at bounding box center [18, 269] width 6 height 6
click at [126, 369] on div "Shapes" at bounding box center [129, 444] width 17 height 5
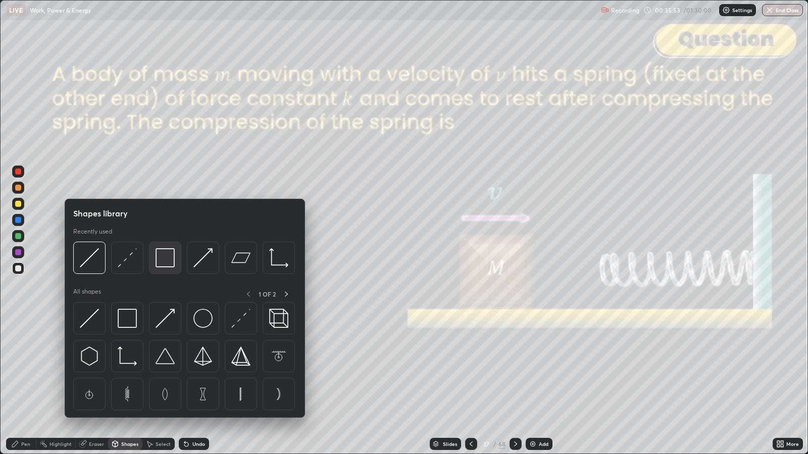
click at [162, 254] on img at bounding box center [164, 257] width 19 height 19
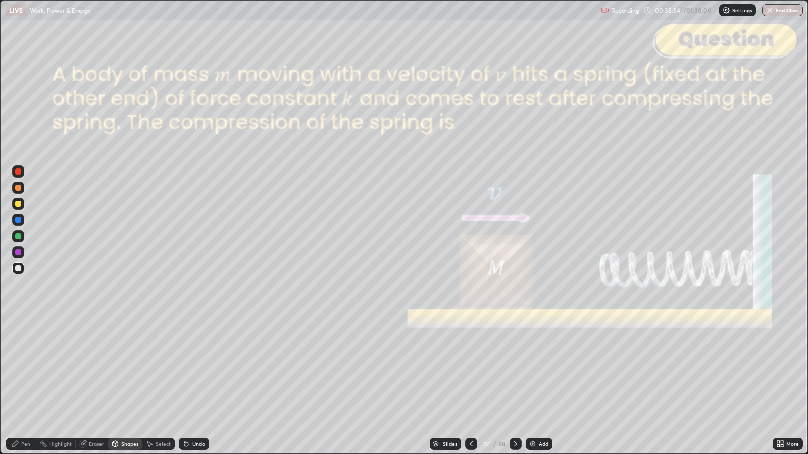
click at [18, 174] on div at bounding box center [18, 172] width 6 height 6
click at [516, 369] on icon at bounding box center [515, 444] width 8 height 8
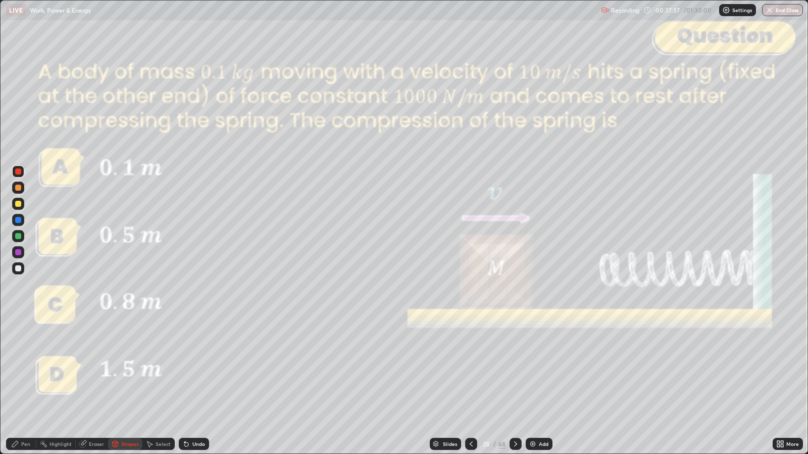
click at [18, 270] on div at bounding box center [18, 269] width 6 height 6
click at [191, 369] on div "Undo" at bounding box center [194, 444] width 30 height 12
click at [23, 369] on div "Pen" at bounding box center [25, 444] width 9 height 5
click at [98, 369] on div "Eraser" at bounding box center [96, 444] width 15 height 5
click at [16, 369] on icon at bounding box center [15, 444] width 6 height 6
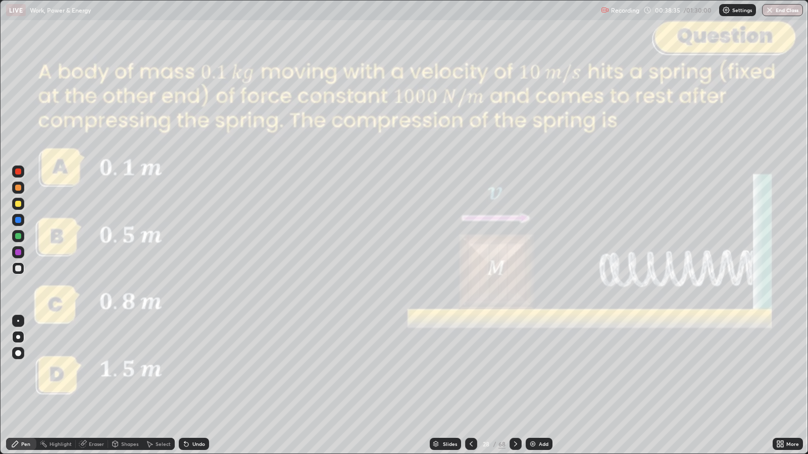
click at [514, 369] on icon at bounding box center [515, 444] width 8 height 8
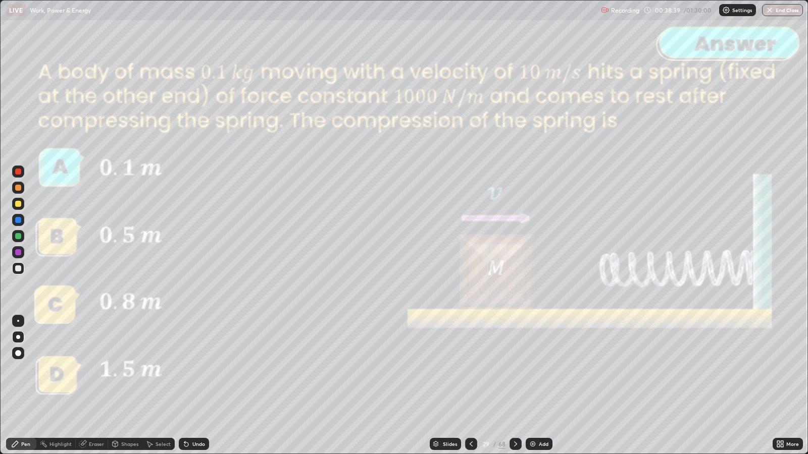
click at [515, 369] on icon at bounding box center [515, 444] width 8 height 8
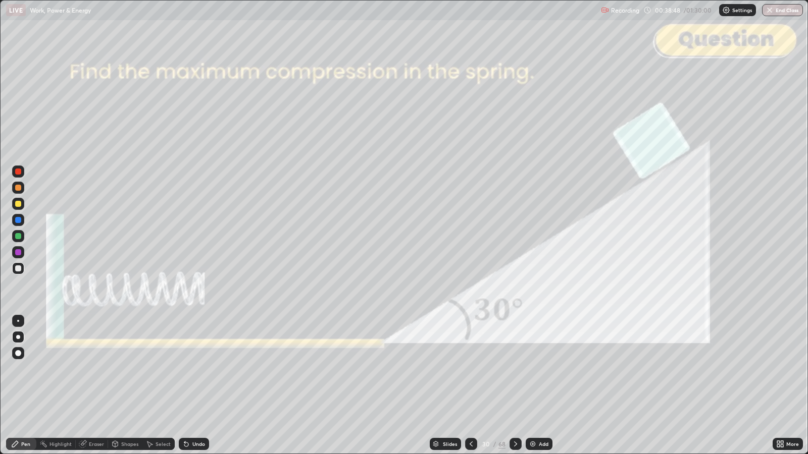
click at [20, 173] on div at bounding box center [18, 172] width 6 height 6
click at [18, 268] on div at bounding box center [18, 269] width 6 height 6
click at [127, 369] on div "Shapes" at bounding box center [129, 444] width 17 height 5
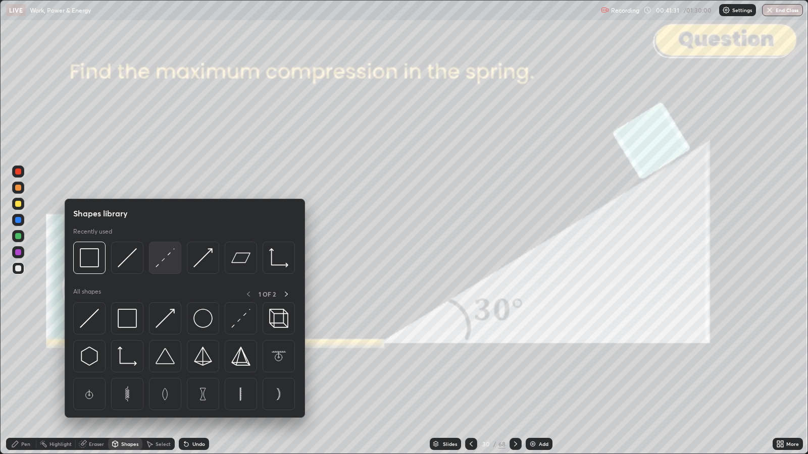
click at [167, 254] on img at bounding box center [164, 257] width 19 height 19
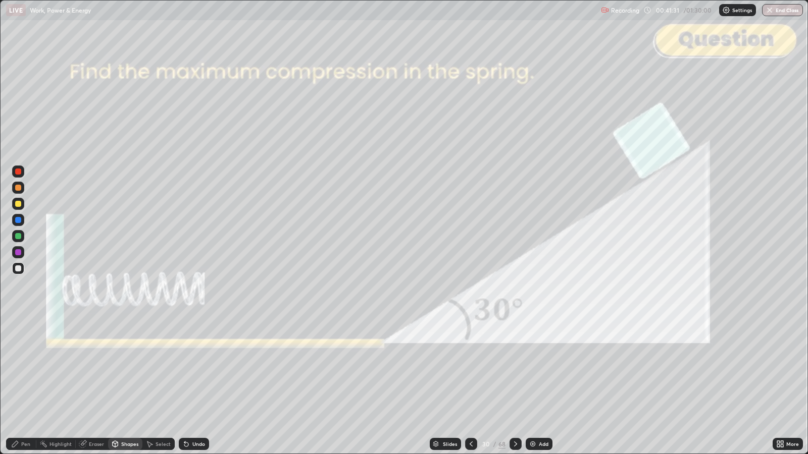
click at [20, 171] on div at bounding box center [18, 172] width 6 height 6
click at [17, 369] on div "Pen" at bounding box center [21, 444] width 30 height 12
click at [199, 369] on div "Undo" at bounding box center [198, 444] width 13 height 5
click at [139, 369] on div "Shapes" at bounding box center [125, 444] width 34 height 12
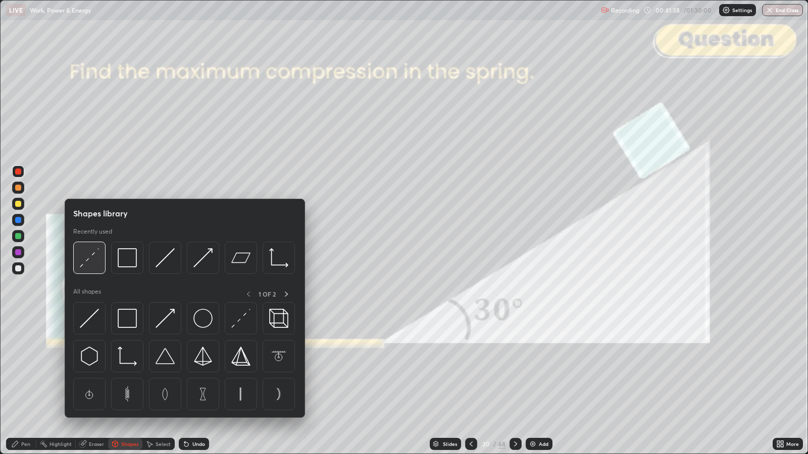
click at [93, 262] on img at bounding box center [89, 257] width 19 height 19
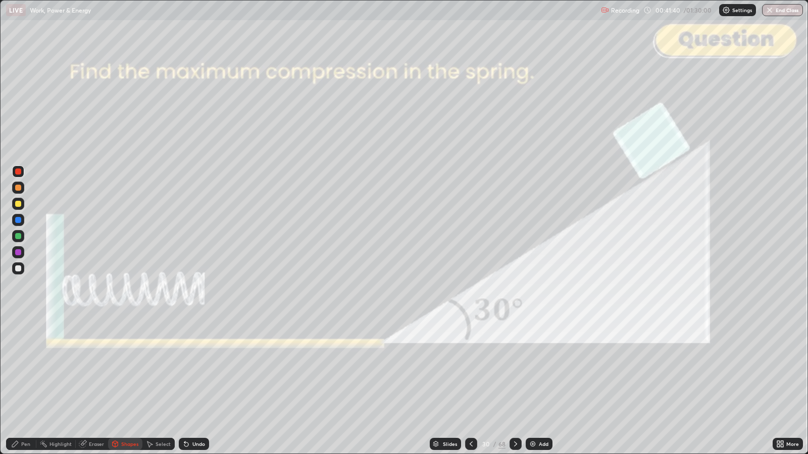
click at [18, 369] on icon at bounding box center [15, 444] width 8 height 8
click at [20, 237] on div at bounding box center [18, 236] width 6 height 6
click at [20, 268] on div at bounding box center [18, 269] width 6 height 6
click at [133, 369] on div "Shapes" at bounding box center [129, 444] width 17 height 5
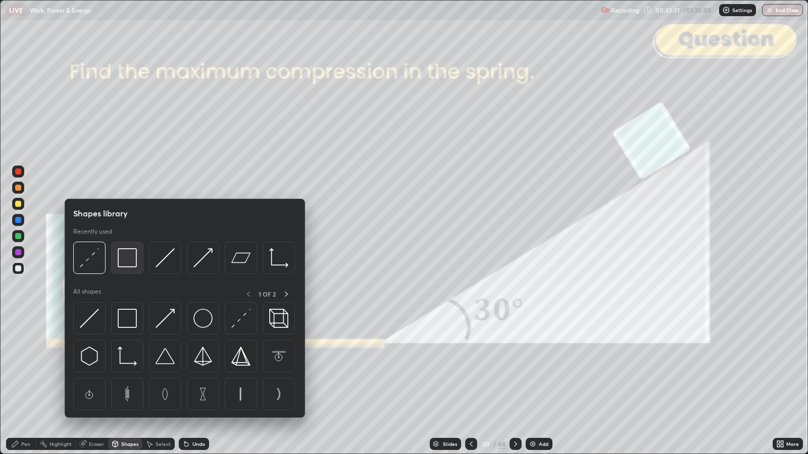
click at [127, 257] on img at bounding box center [127, 257] width 19 height 19
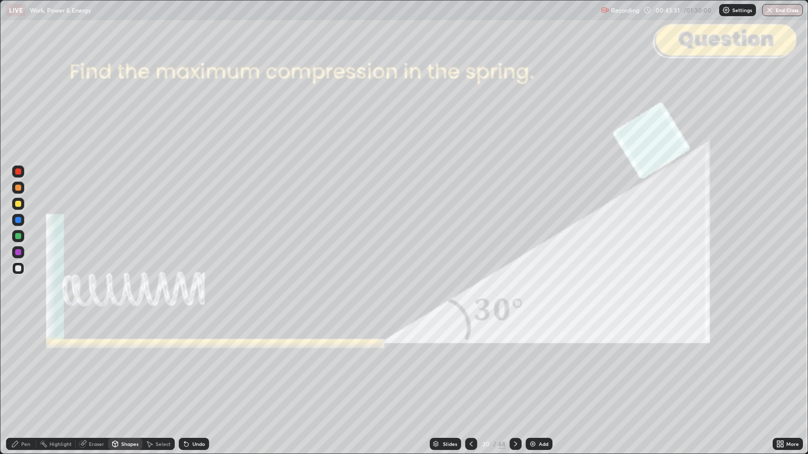
click at [20, 172] on div at bounding box center [18, 172] width 6 height 6
click at [515, 369] on div at bounding box center [515, 444] width 12 height 12
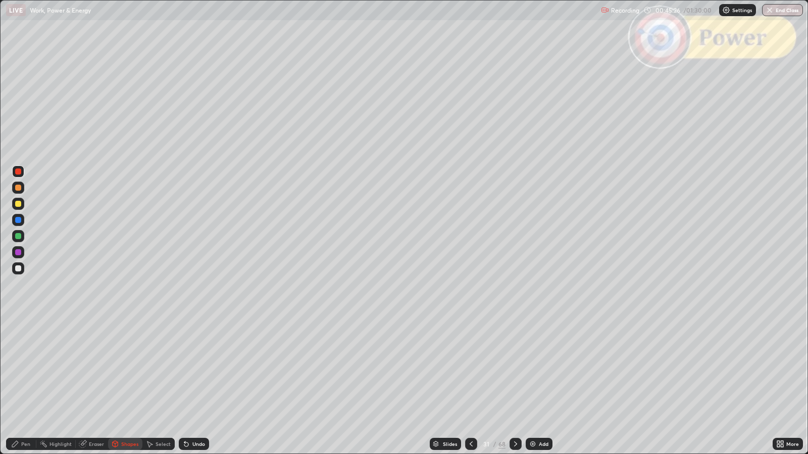
click at [25, 369] on div "Pen" at bounding box center [25, 444] width 9 height 5
click at [18, 266] on div at bounding box center [18, 269] width 6 height 6
click at [201, 369] on div "Undo" at bounding box center [198, 444] width 13 height 5
click at [194, 369] on div "Undo" at bounding box center [198, 444] width 13 height 5
click at [452, 369] on div "Slides" at bounding box center [445, 444] width 31 height 12
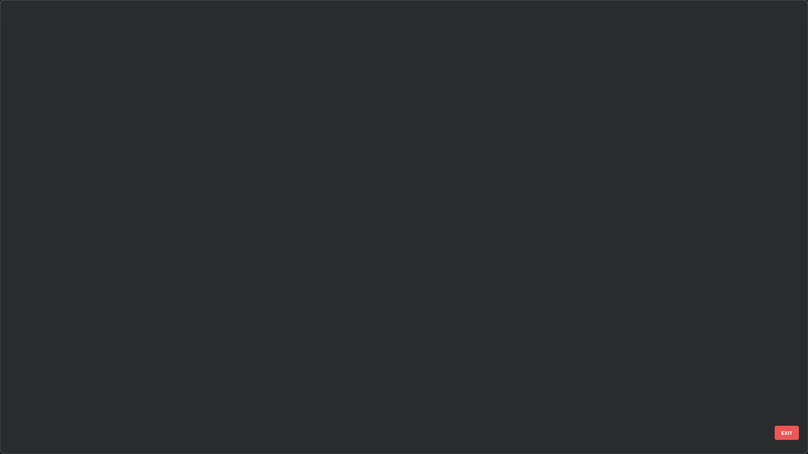
scroll to position [450, 802]
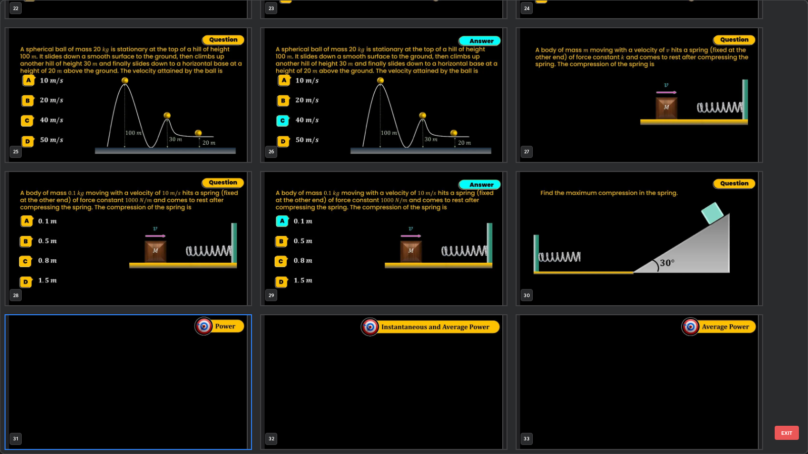
click at [792, 369] on button "EXIT" at bounding box center [786, 433] width 24 height 14
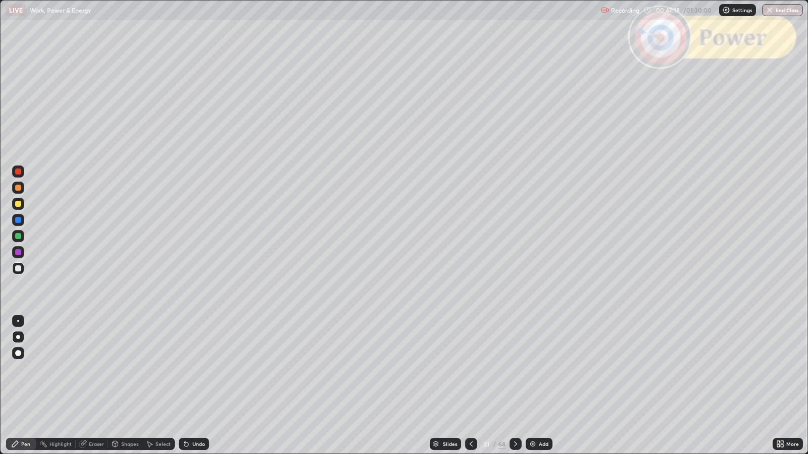
click at [515, 369] on icon at bounding box center [515, 444] width 8 height 8
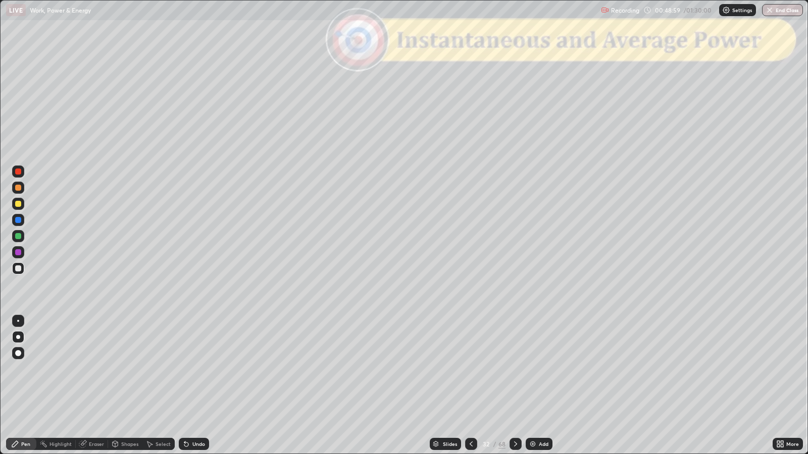
click at [512, 369] on icon at bounding box center [515, 444] width 8 height 8
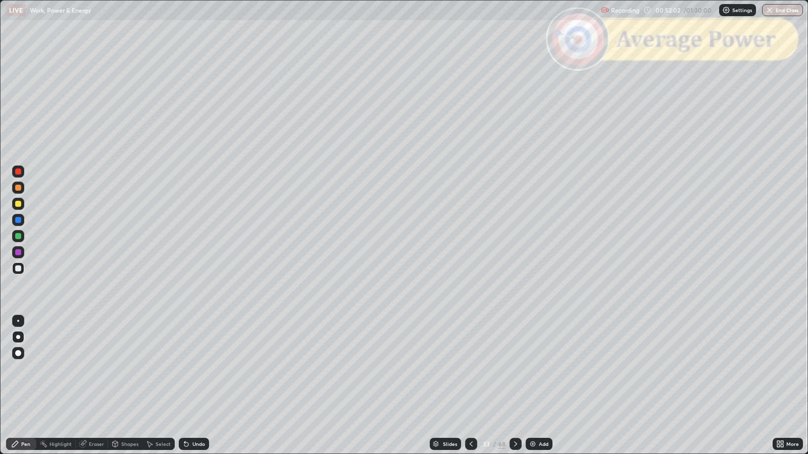
click at [127, 369] on div "Shapes" at bounding box center [129, 444] width 17 height 5
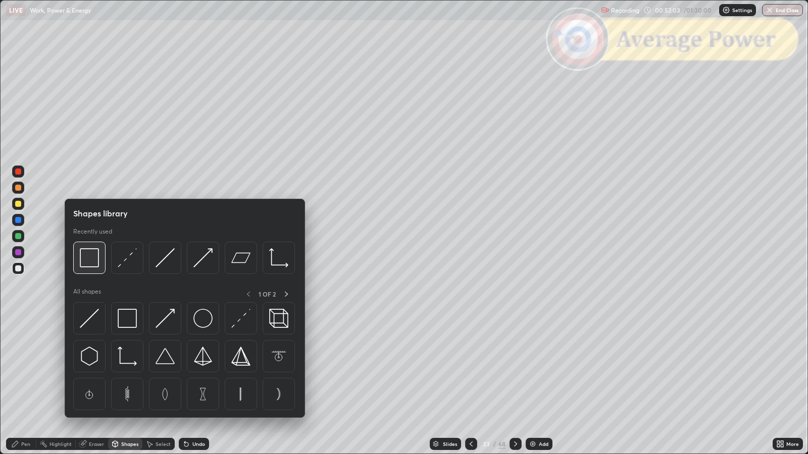
click at [90, 259] on img at bounding box center [89, 257] width 19 height 19
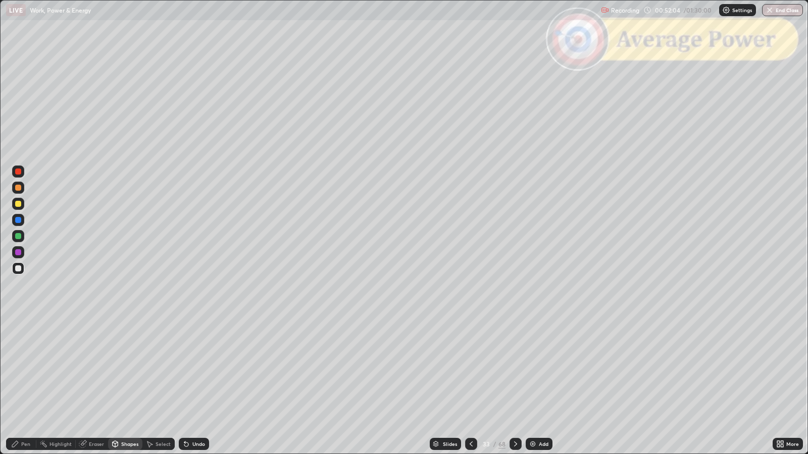
click at [20, 172] on div at bounding box center [18, 172] width 6 height 6
click at [199, 369] on div "Undo" at bounding box center [198, 444] width 13 height 5
click at [25, 369] on div "Pen" at bounding box center [25, 444] width 9 height 5
click at [21, 271] on div at bounding box center [18, 269] width 12 height 12
click at [515, 369] on icon at bounding box center [515, 444] width 8 height 8
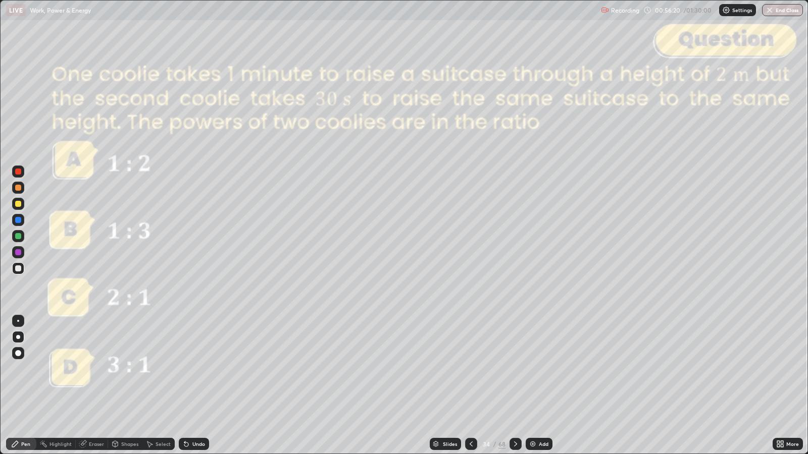
click at [198, 369] on div "Undo" at bounding box center [198, 444] width 13 height 5
click at [196, 369] on div "Undo" at bounding box center [198, 444] width 13 height 5
click at [197, 369] on div "Undo" at bounding box center [198, 444] width 13 height 5
click at [515, 369] on icon at bounding box center [515, 444] width 8 height 8
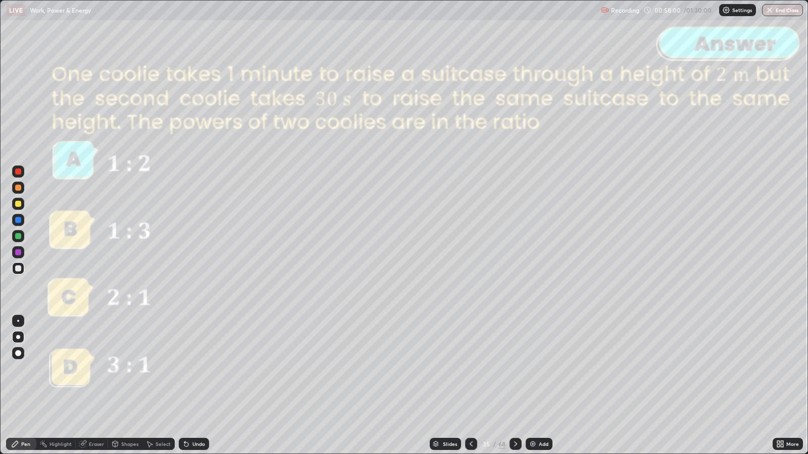
click at [514, 369] on icon at bounding box center [515, 444] width 8 height 8
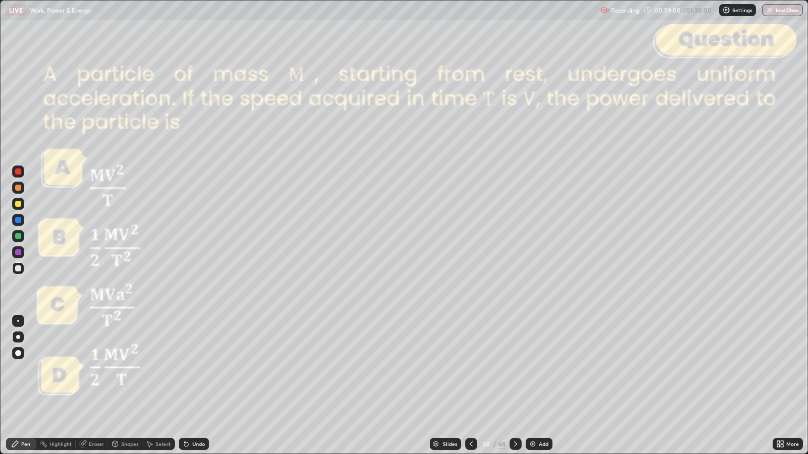
click at [471, 369] on icon at bounding box center [471, 444] width 3 height 5
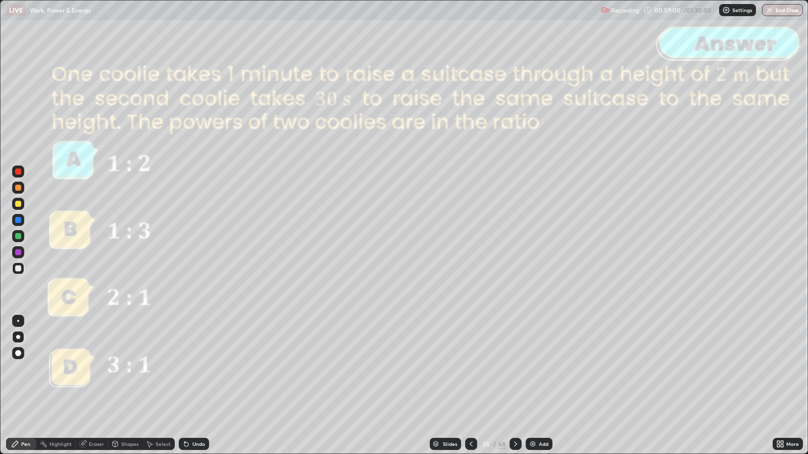
click at [474, 369] on div at bounding box center [471, 444] width 12 height 12
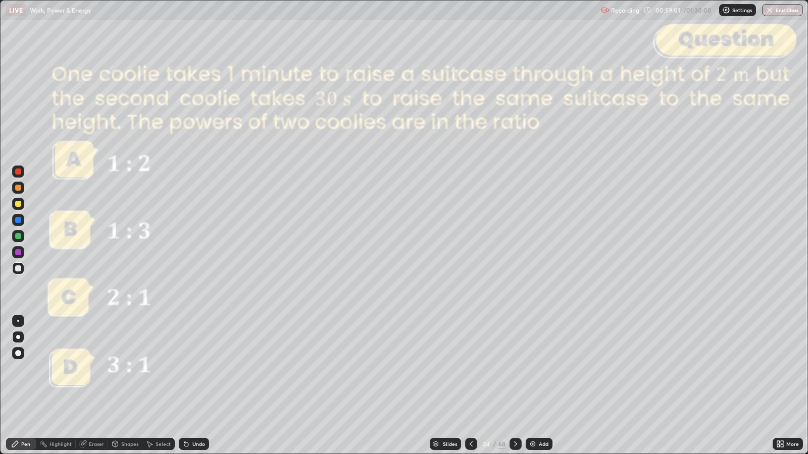
click at [470, 369] on icon at bounding box center [471, 444] width 8 height 8
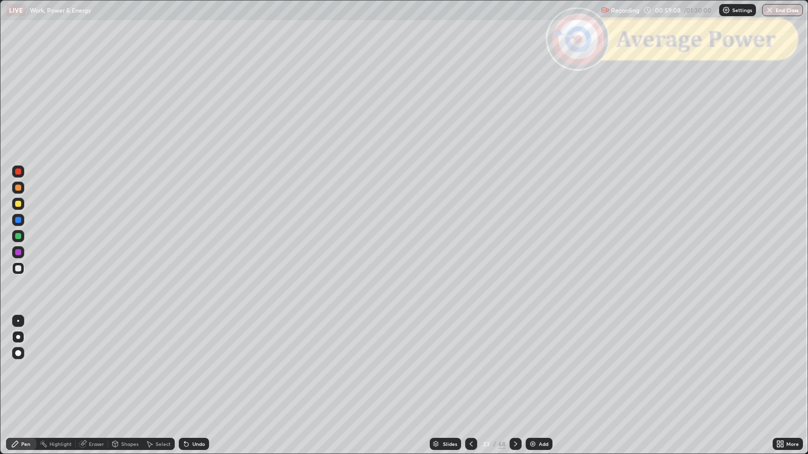
click at [515, 369] on icon at bounding box center [515, 444] width 8 height 8
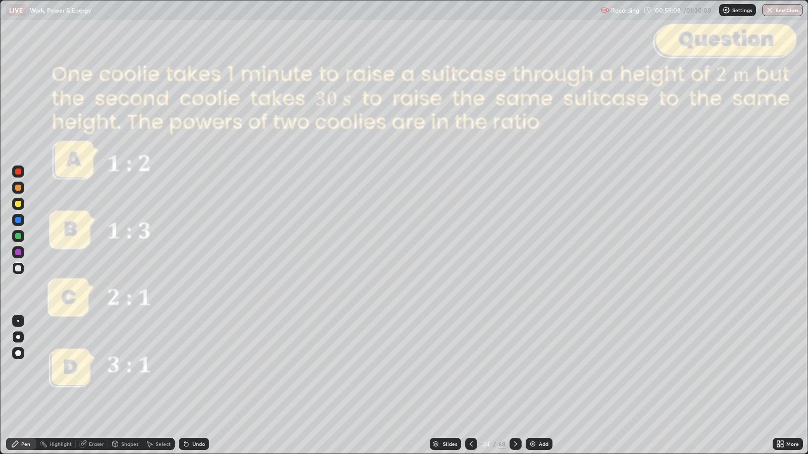
click at [515, 369] on icon at bounding box center [515, 444] width 3 height 5
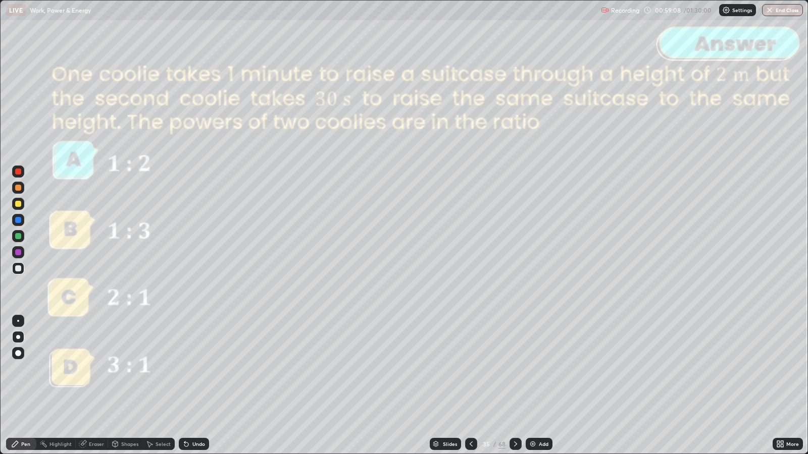
click at [514, 369] on icon at bounding box center [515, 444] width 8 height 8
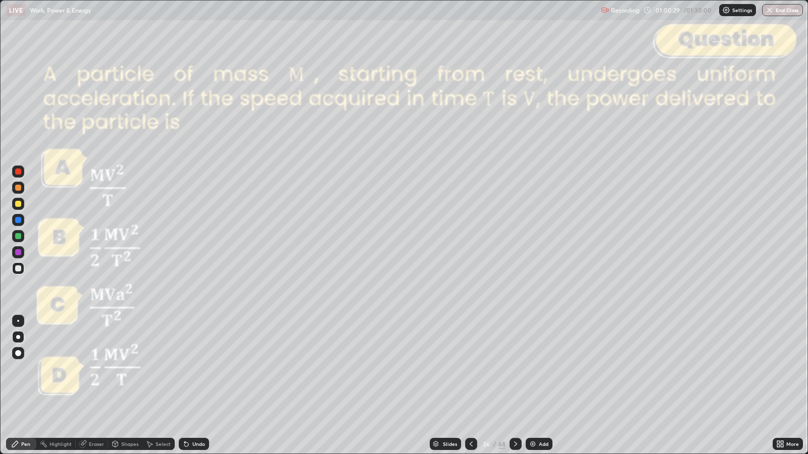
click at [511, 369] on div at bounding box center [515, 444] width 12 height 12
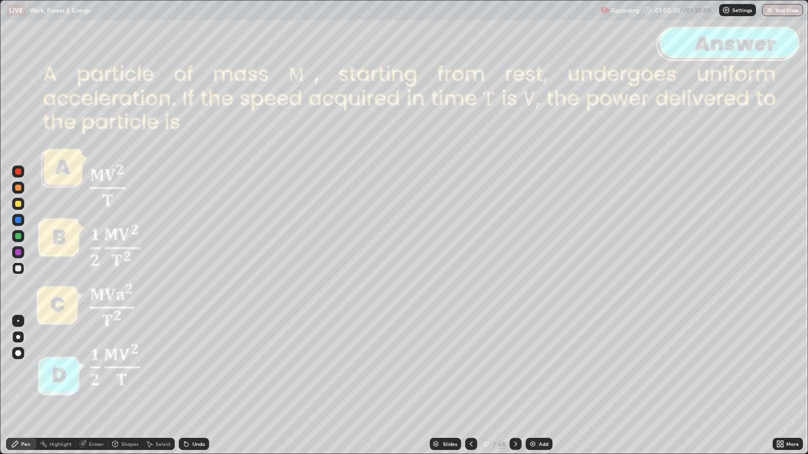
click at [513, 369] on icon at bounding box center [515, 444] width 8 height 8
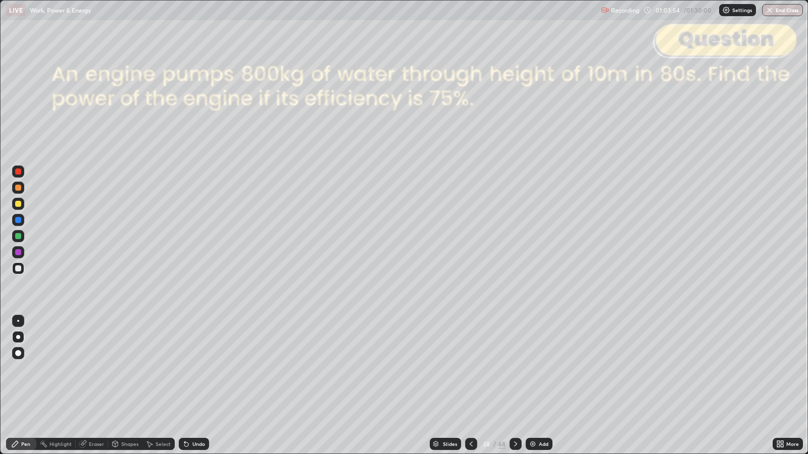
click at [92, 369] on div "Eraser" at bounding box center [96, 444] width 15 height 5
click at [28, 369] on div "Pen" at bounding box center [25, 444] width 9 height 5
click at [514, 369] on icon at bounding box center [515, 444] width 8 height 8
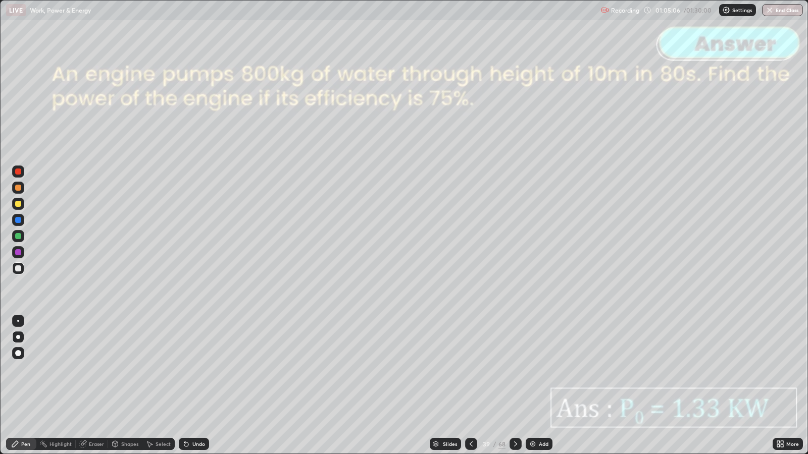
click at [514, 369] on icon at bounding box center [515, 444] width 8 height 8
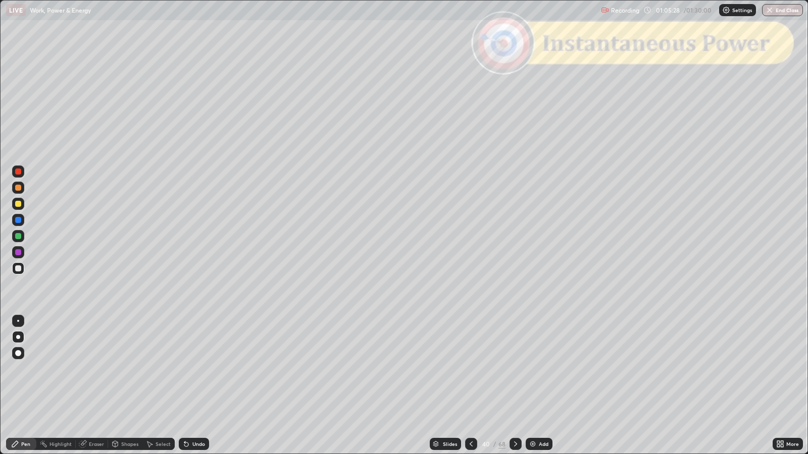
click at [514, 369] on icon at bounding box center [515, 444] width 8 height 8
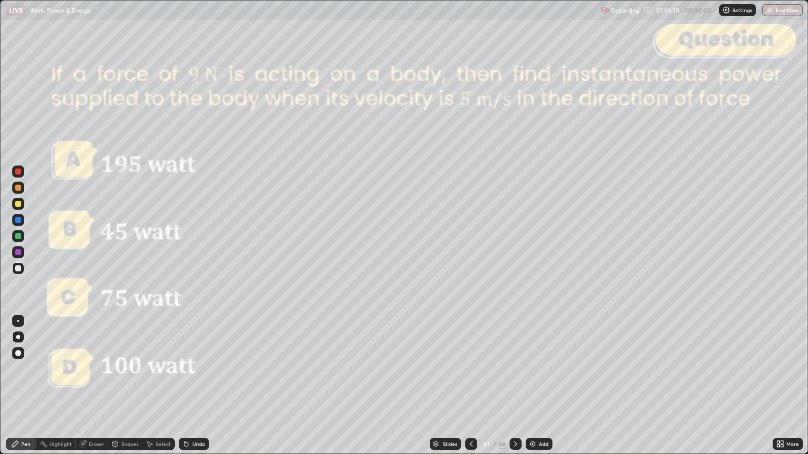
click at [511, 369] on icon at bounding box center [515, 444] width 8 height 8
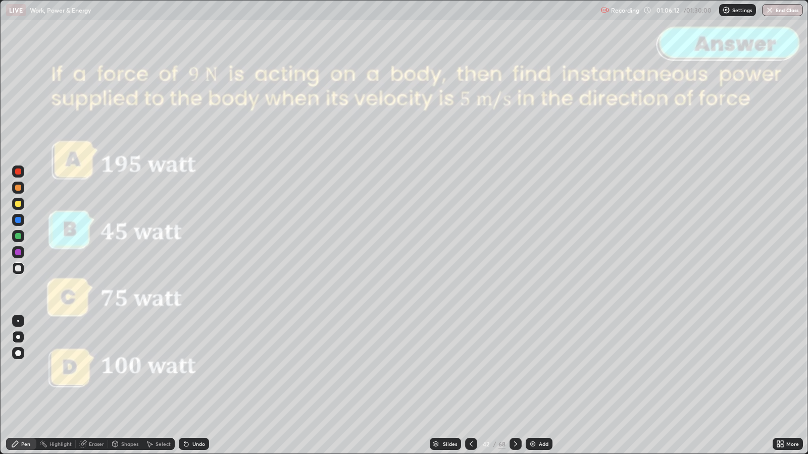
click at [514, 369] on icon at bounding box center [515, 444] width 8 height 8
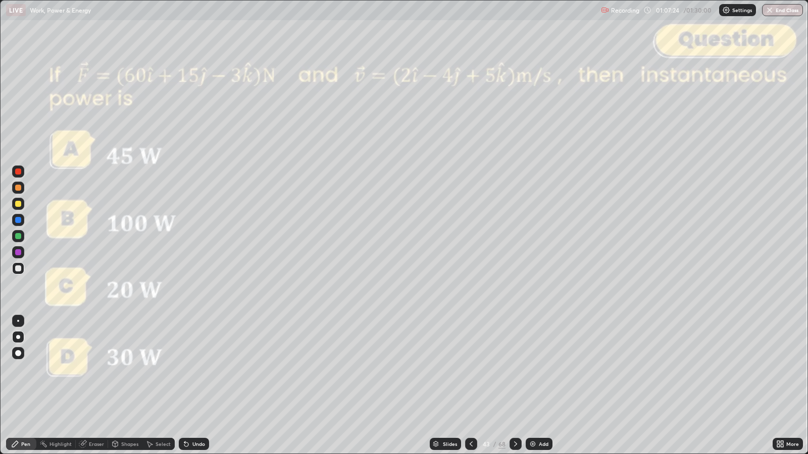
click at [512, 369] on icon at bounding box center [515, 444] width 8 height 8
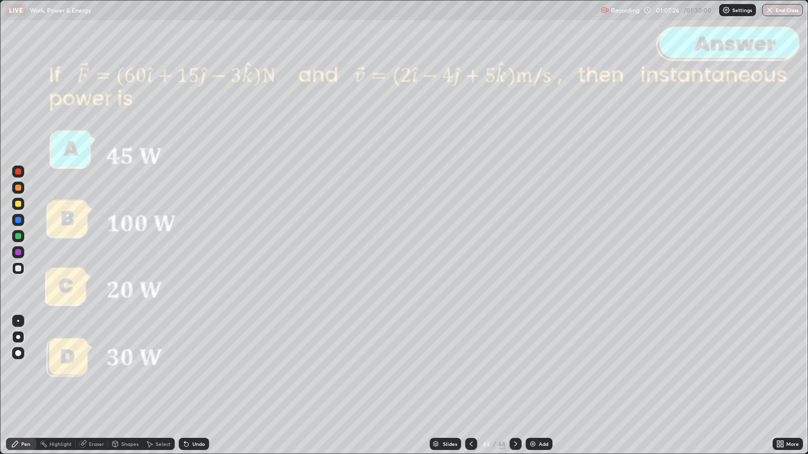
click at [514, 369] on icon at bounding box center [515, 444] width 8 height 8
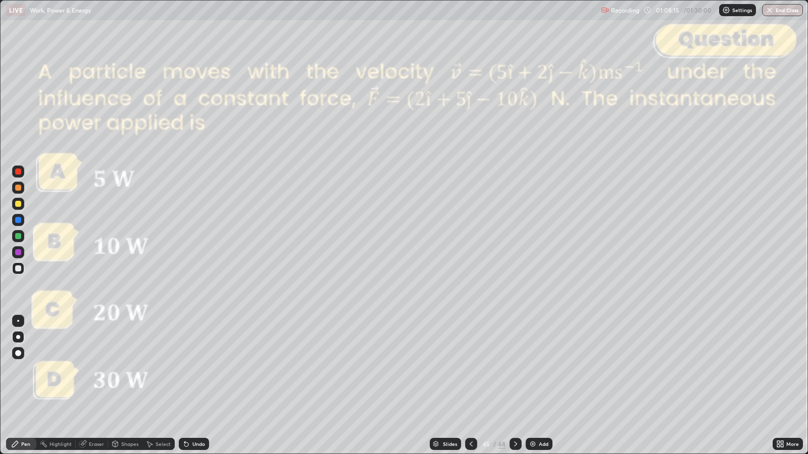
click at [514, 369] on icon at bounding box center [515, 444] width 3 height 5
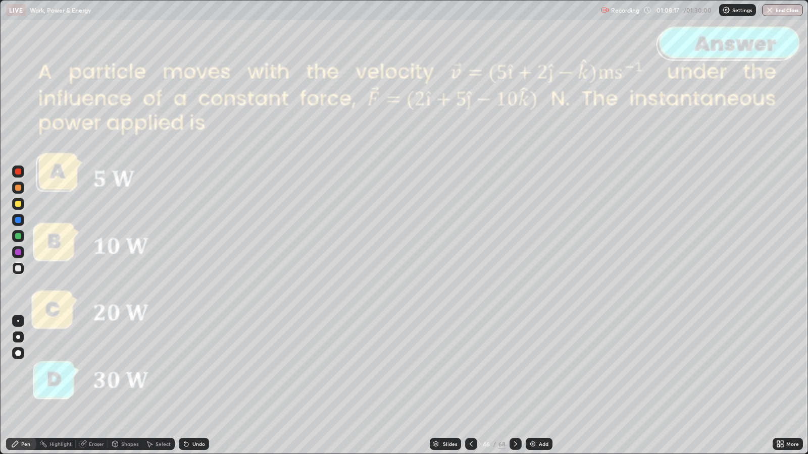
click at [517, 369] on icon at bounding box center [515, 444] width 8 height 8
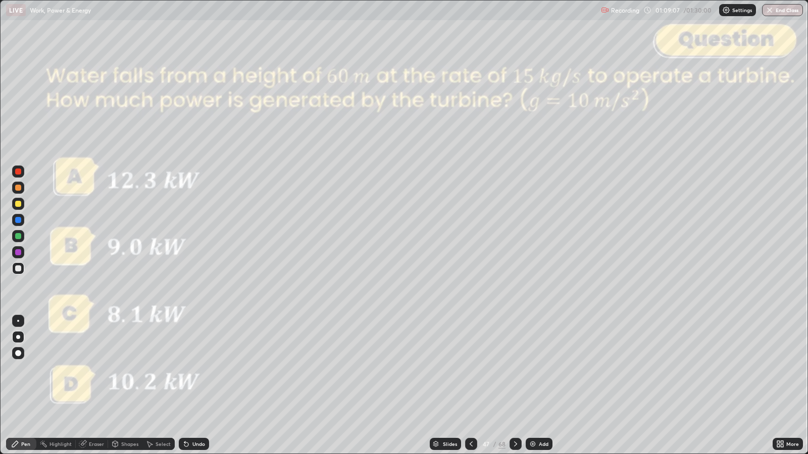
click at [455, 369] on div "Slides" at bounding box center [450, 444] width 14 height 5
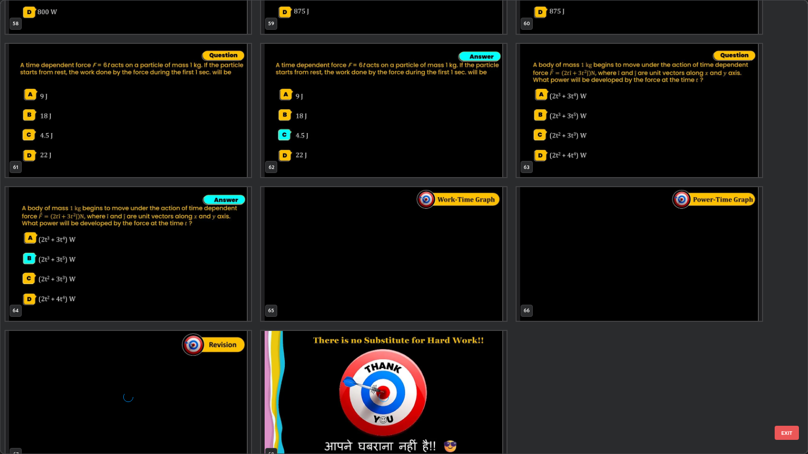
scroll to position [2837, 0]
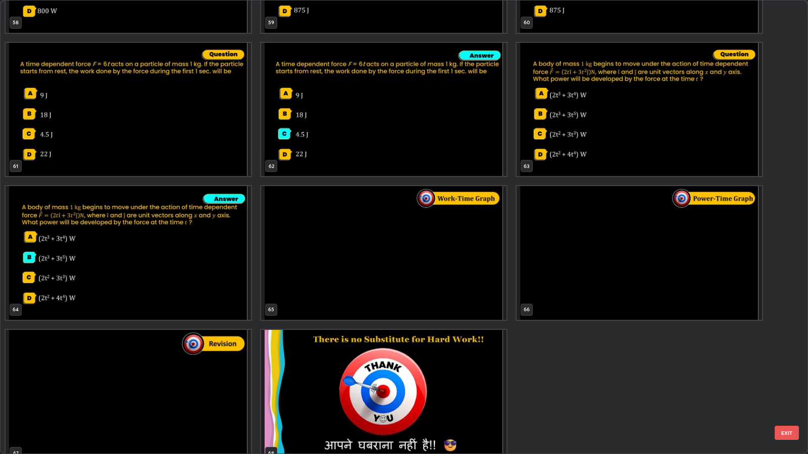
click at [789, 369] on button "EXIT" at bounding box center [786, 433] width 24 height 14
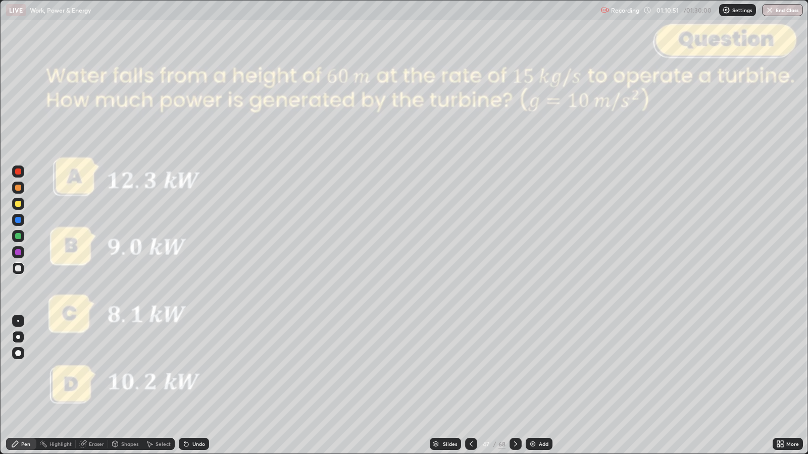
click at [515, 369] on icon at bounding box center [515, 444] width 8 height 8
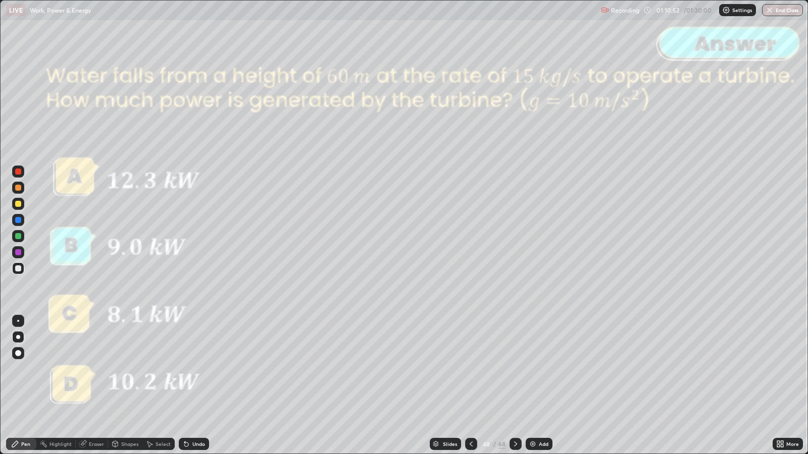
click at [514, 369] on div at bounding box center [515, 444] width 12 height 12
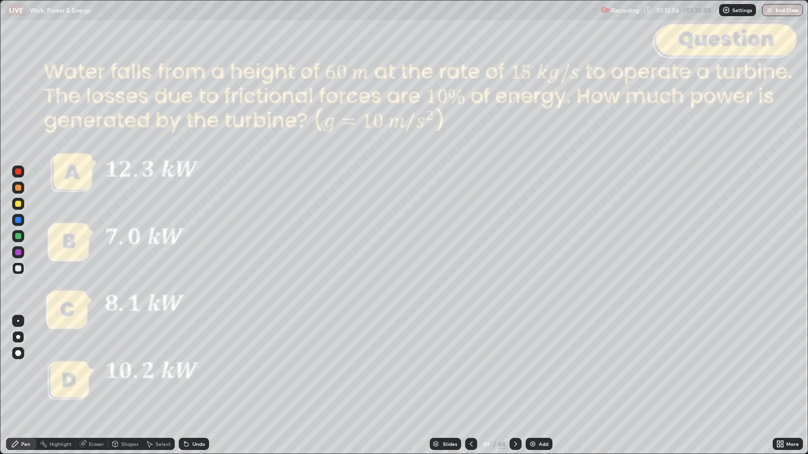
click at [514, 369] on icon at bounding box center [515, 444] width 8 height 8
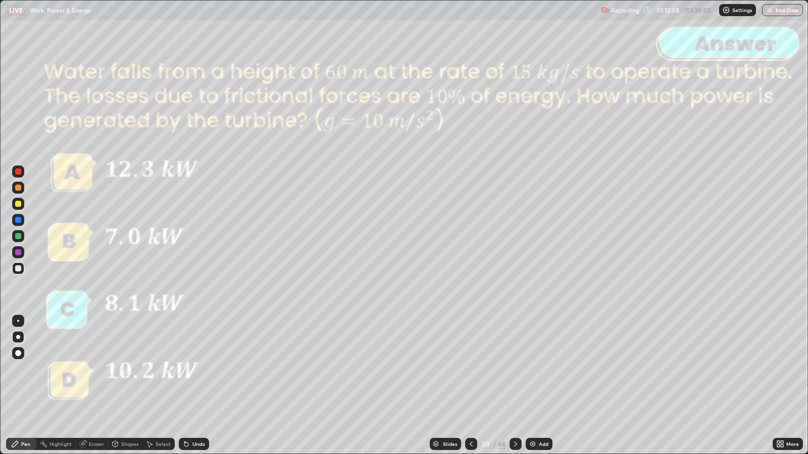
click at [515, 369] on icon at bounding box center [515, 444] width 8 height 8
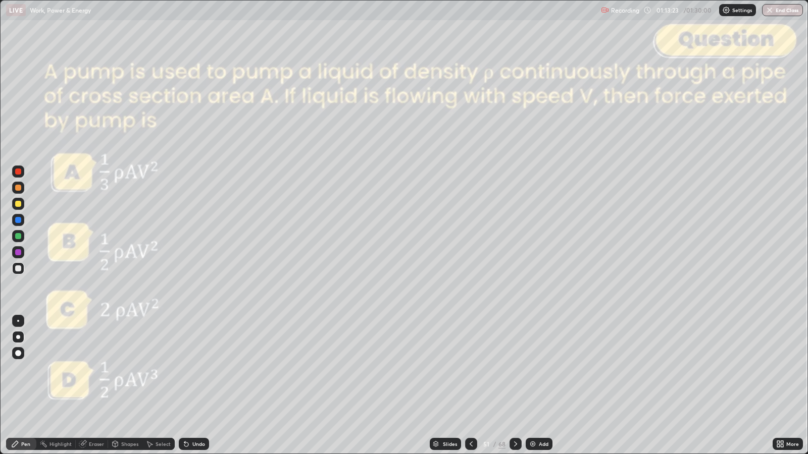
click at [513, 369] on icon at bounding box center [515, 444] width 8 height 8
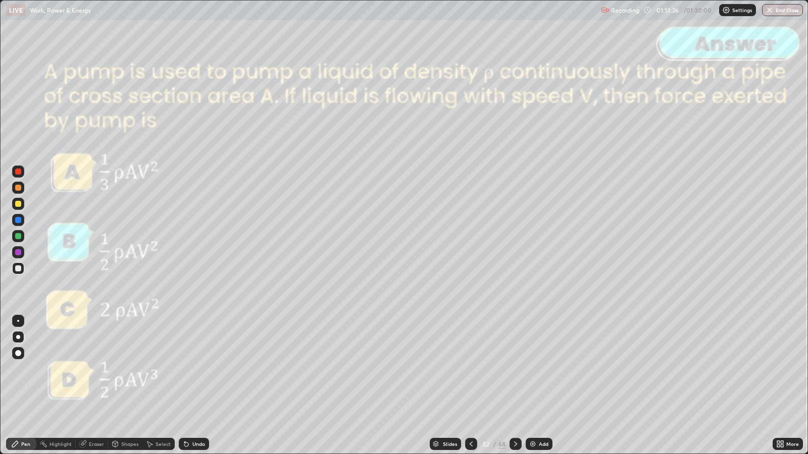
click at [514, 369] on icon at bounding box center [515, 444] width 8 height 8
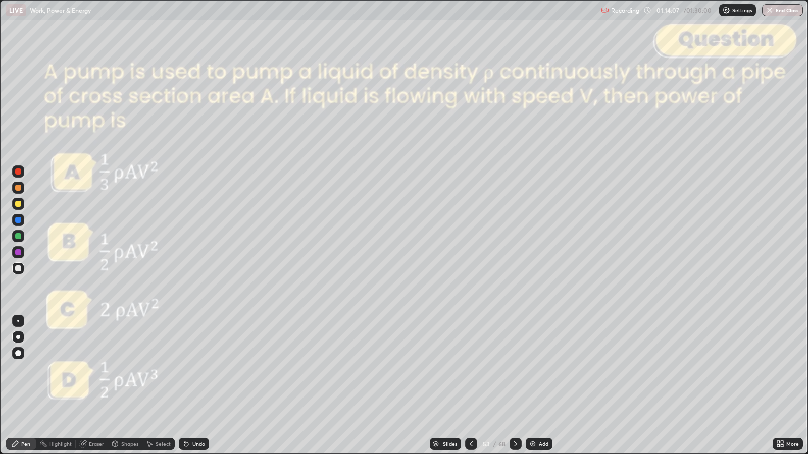
click at [514, 369] on icon at bounding box center [515, 444] width 8 height 8
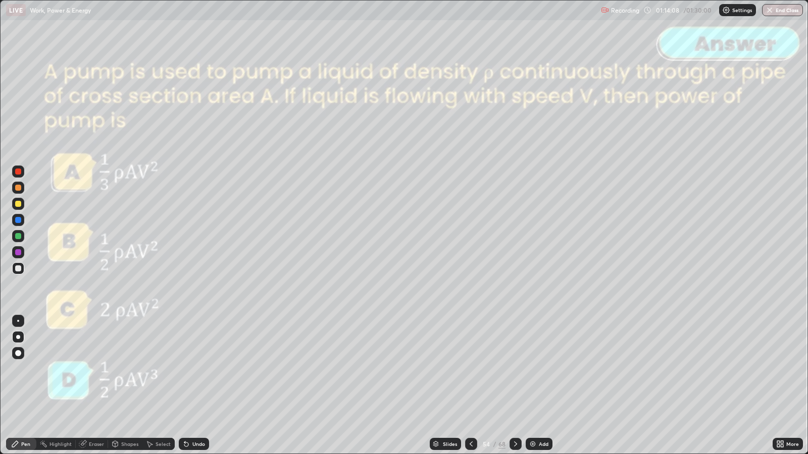
click at [514, 369] on icon at bounding box center [515, 444] width 8 height 8
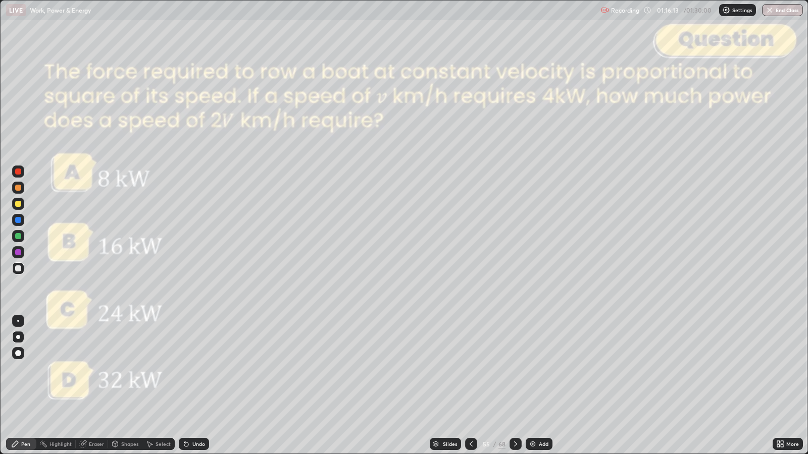
click at [514, 369] on icon at bounding box center [515, 444] width 8 height 8
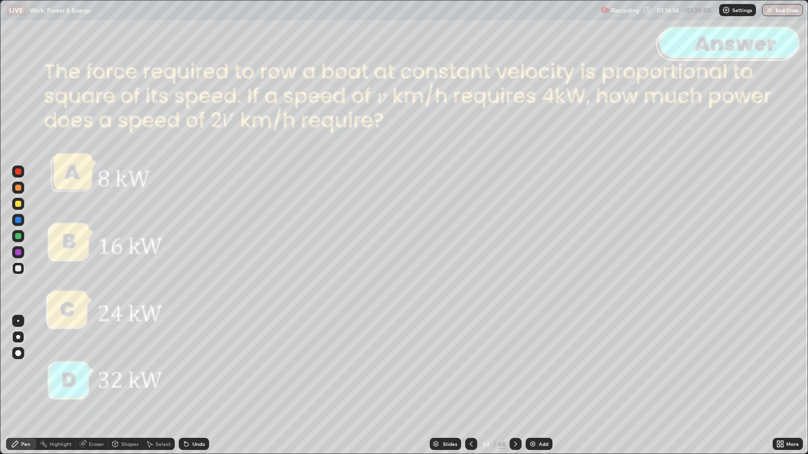
click at [514, 369] on icon at bounding box center [515, 444] width 8 height 8
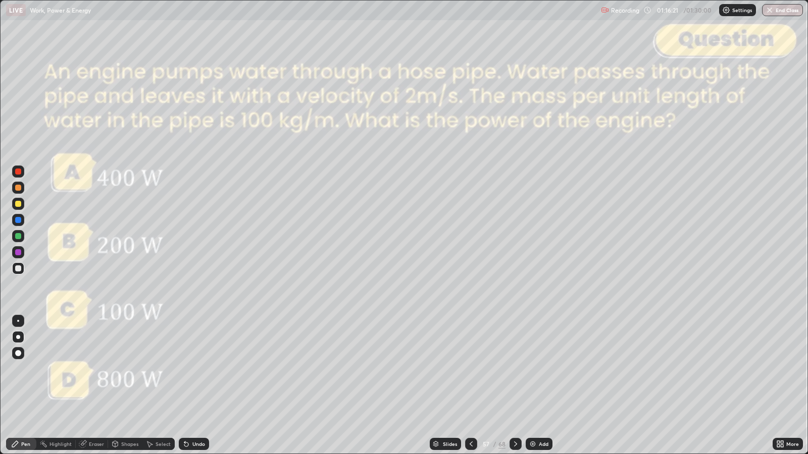
click at [444, 369] on div "Slides" at bounding box center [450, 444] width 14 height 5
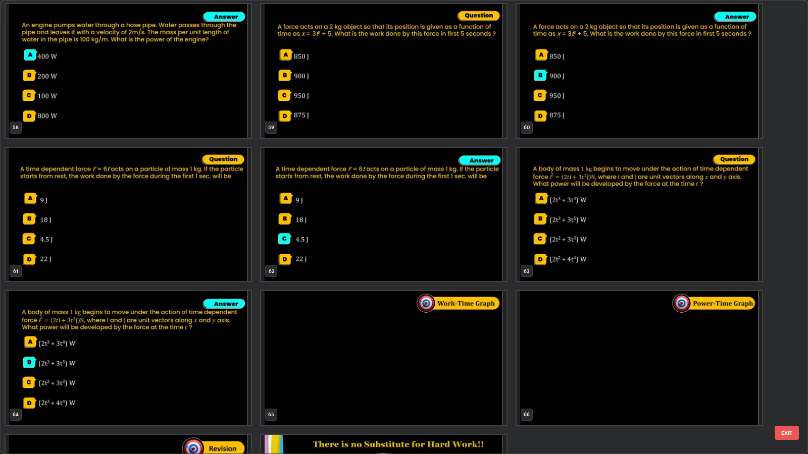
scroll to position [2741, 0]
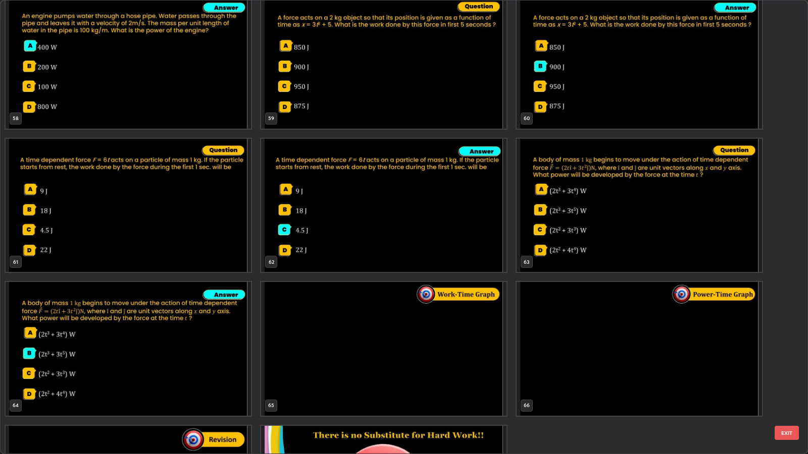
click at [792, 369] on button "EXIT" at bounding box center [786, 433] width 24 height 14
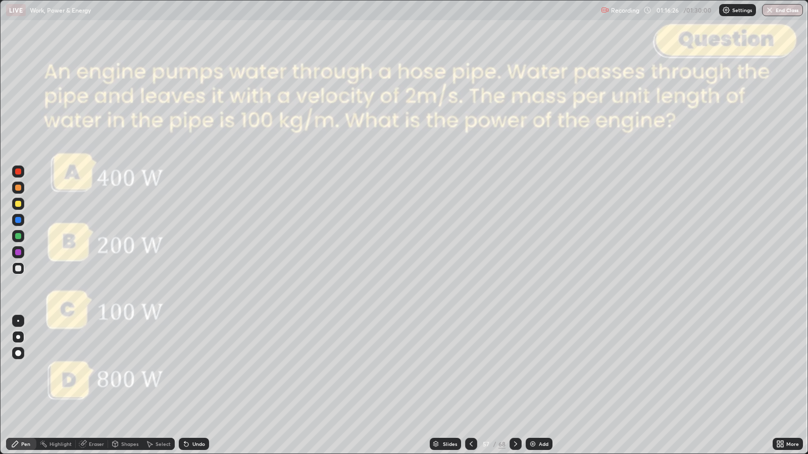
scroll to position [0, 0]
click at [450, 369] on div "Slides" at bounding box center [450, 444] width 14 height 5
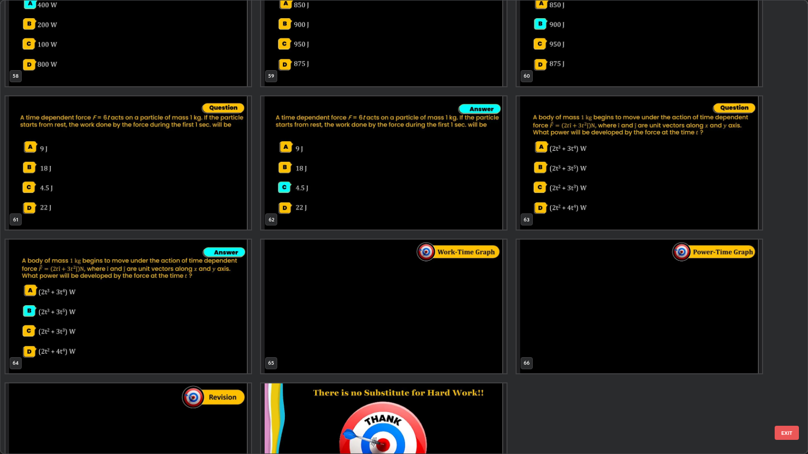
scroll to position [2800, 0]
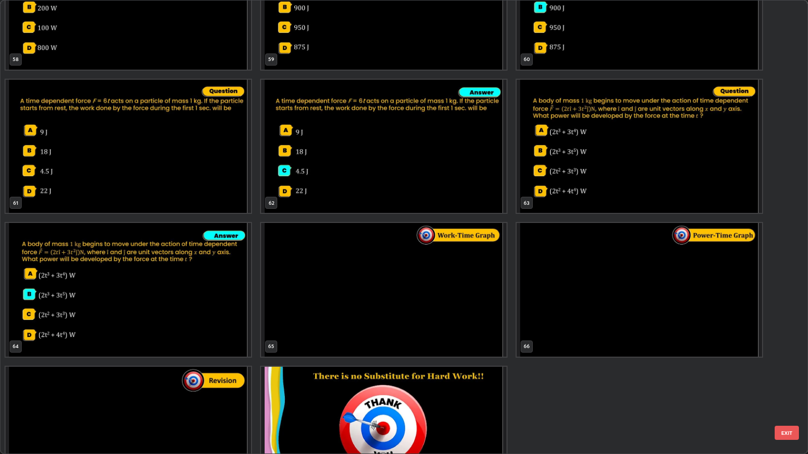
click at [788, 369] on button "EXIT" at bounding box center [786, 433] width 24 height 14
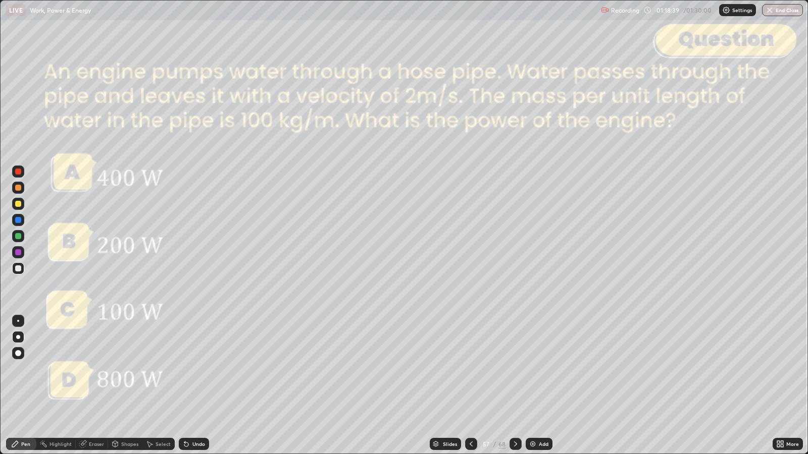
click at [93, 369] on div "Eraser" at bounding box center [96, 444] width 15 height 5
click at [20, 369] on div "Pen" at bounding box center [21, 444] width 30 height 12
click at [18, 173] on div at bounding box center [18, 172] width 6 height 6
click at [18, 269] on div at bounding box center [18, 269] width 6 height 6
click at [126, 369] on div "Shapes" at bounding box center [129, 444] width 17 height 5
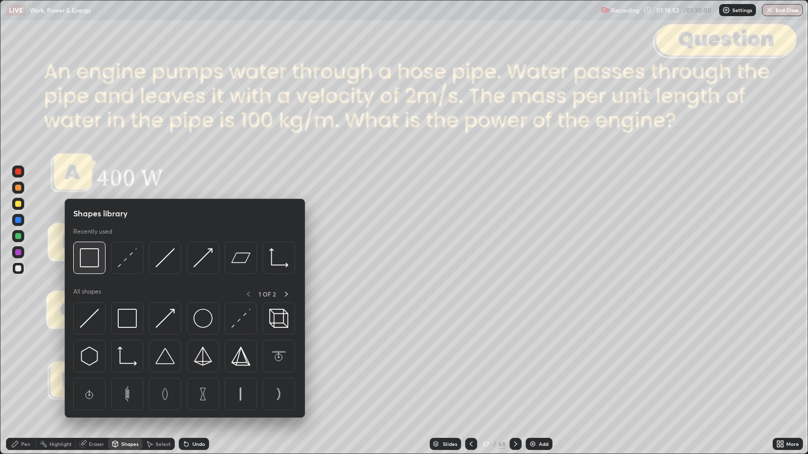
click at [88, 263] on img at bounding box center [89, 257] width 19 height 19
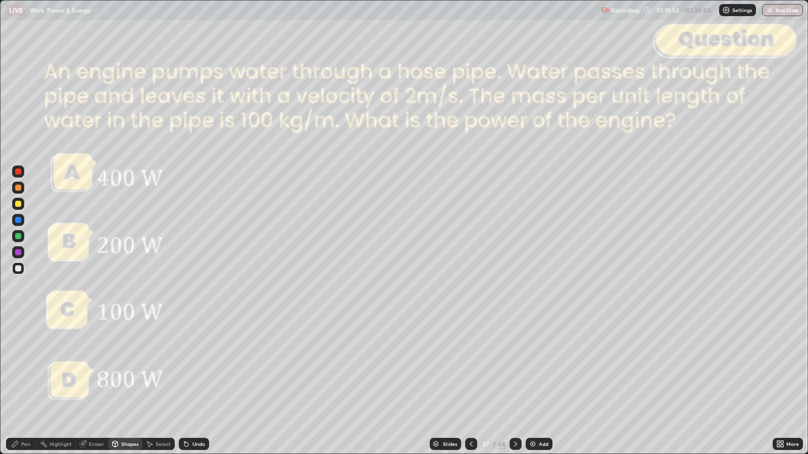
click at [15, 174] on div at bounding box center [18, 172] width 6 height 6
click at [16, 369] on icon at bounding box center [15, 444] width 6 height 6
click at [20, 270] on div at bounding box center [18, 269] width 6 height 6
click at [515, 369] on icon at bounding box center [515, 444] width 8 height 8
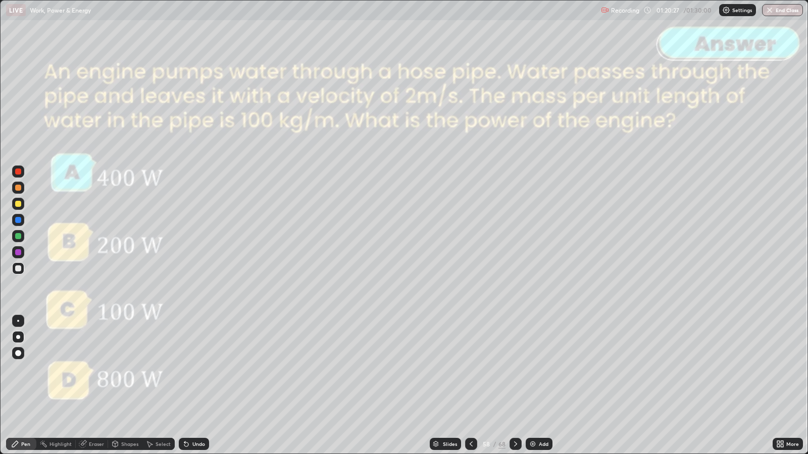
click at [515, 369] on icon at bounding box center [515, 444] width 8 height 8
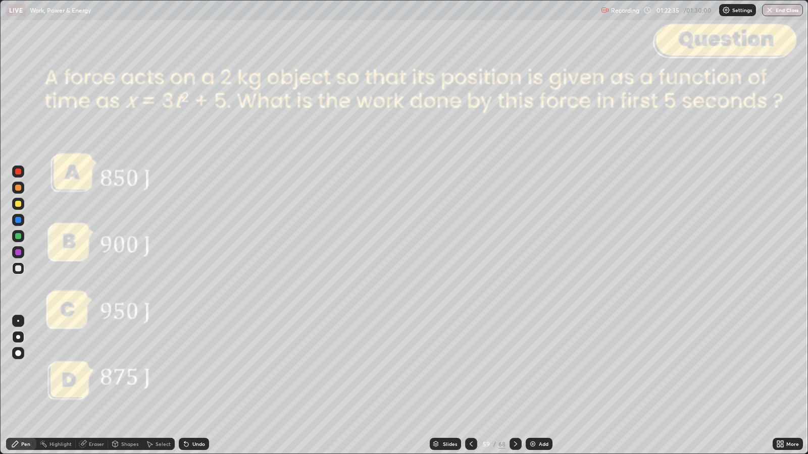
click at [18, 189] on div at bounding box center [18, 188] width 6 height 6
click at [514, 369] on icon at bounding box center [515, 444] width 8 height 8
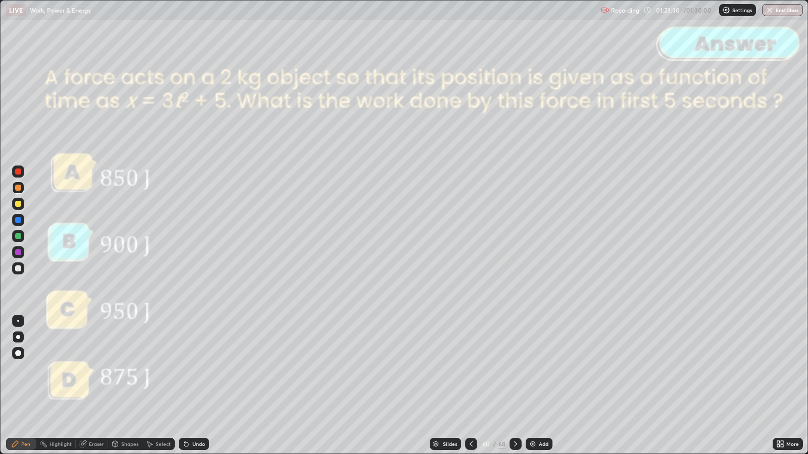
click at [514, 369] on icon at bounding box center [515, 444] width 8 height 8
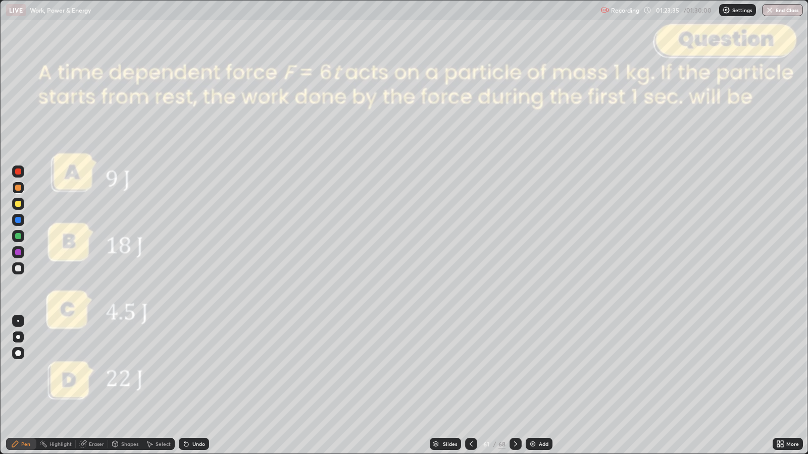
click at [514, 369] on icon at bounding box center [515, 444] width 3 height 5
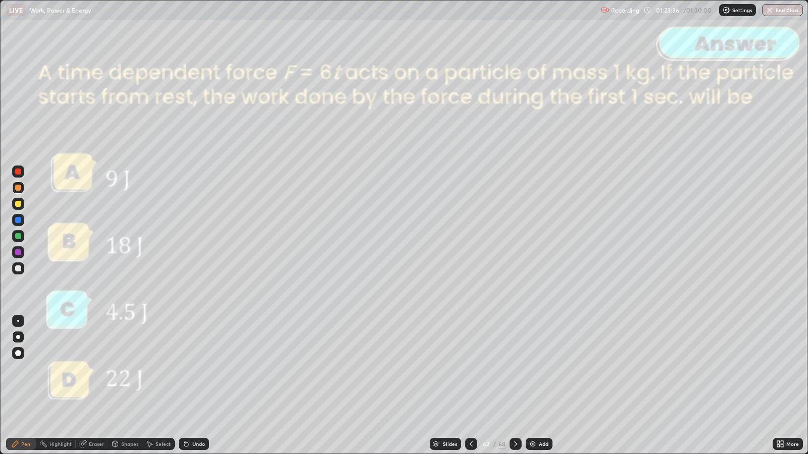
click at [515, 369] on div at bounding box center [515, 444] width 12 height 20
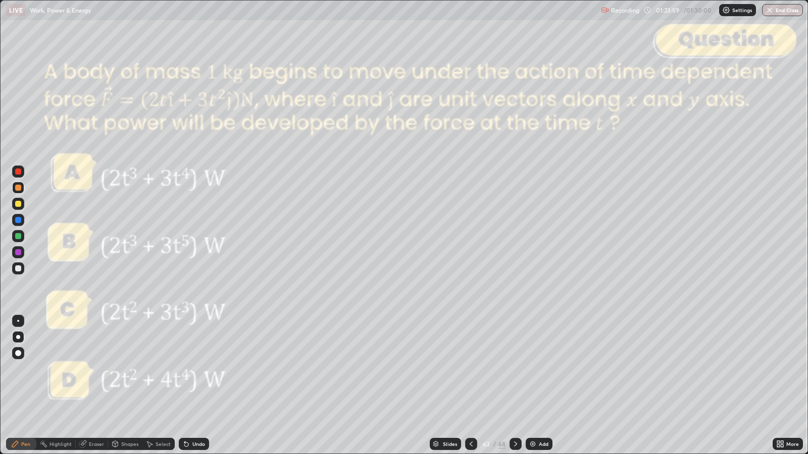
click at [515, 369] on div at bounding box center [515, 444] width 12 height 12
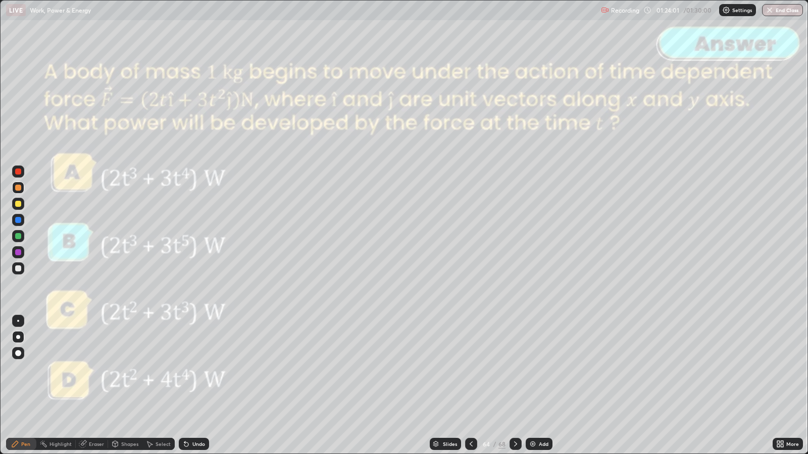
click at [515, 369] on icon at bounding box center [515, 444] width 8 height 8
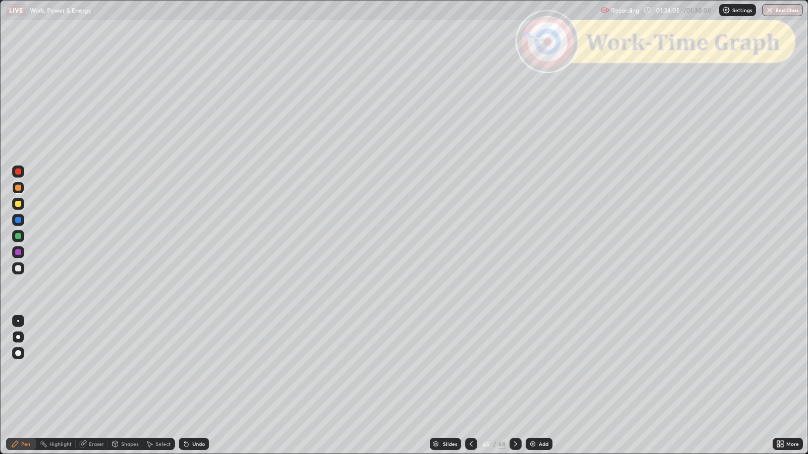
click at [18, 268] on div at bounding box center [18, 269] width 6 height 6
click at [125, 369] on div "Shapes" at bounding box center [129, 444] width 17 height 5
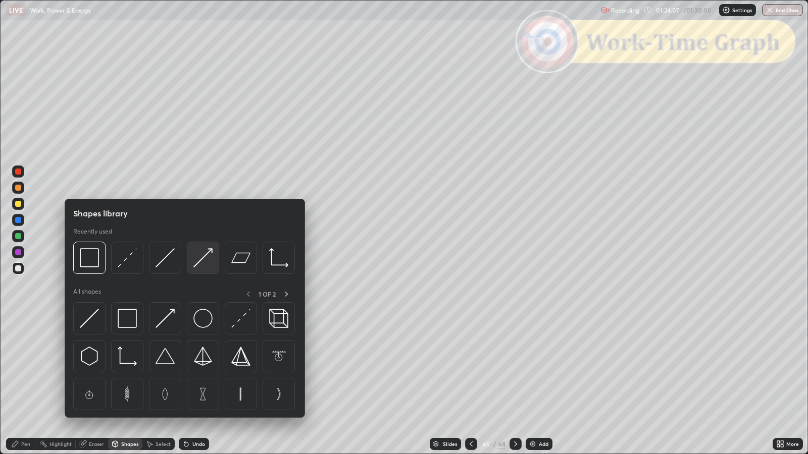
click at [206, 261] on img at bounding box center [202, 257] width 19 height 19
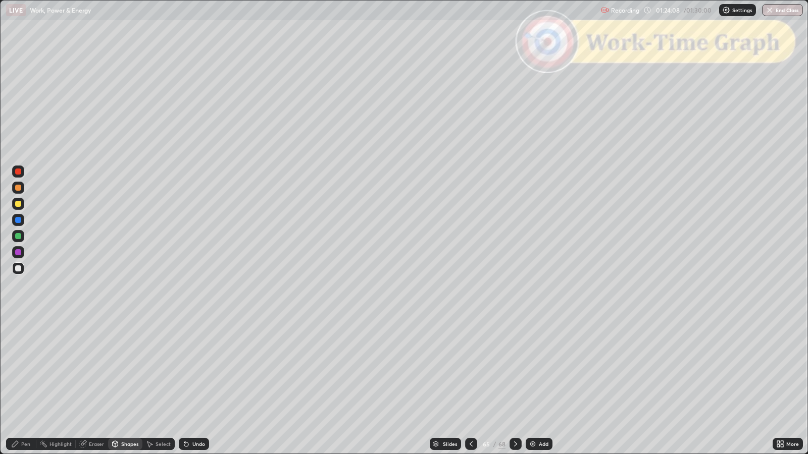
click at [127, 369] on div "Shapes" at bounding box center [125, 444] width 34 height 12
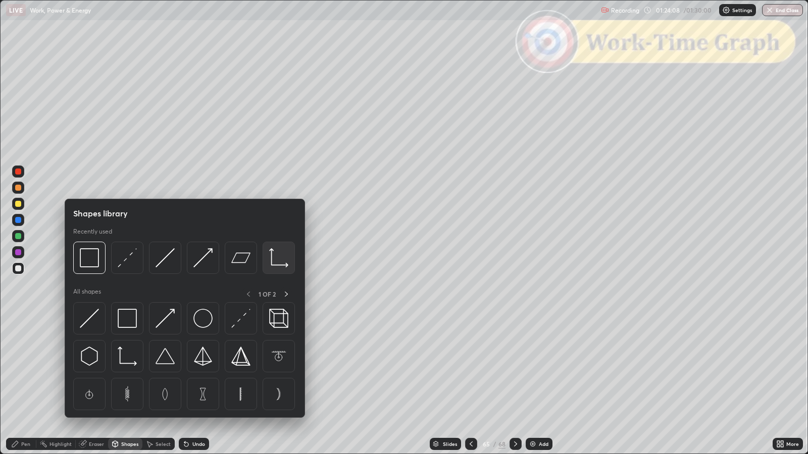
click at [277, 264] on img at bounding box center [278, 257] width 19 height 19
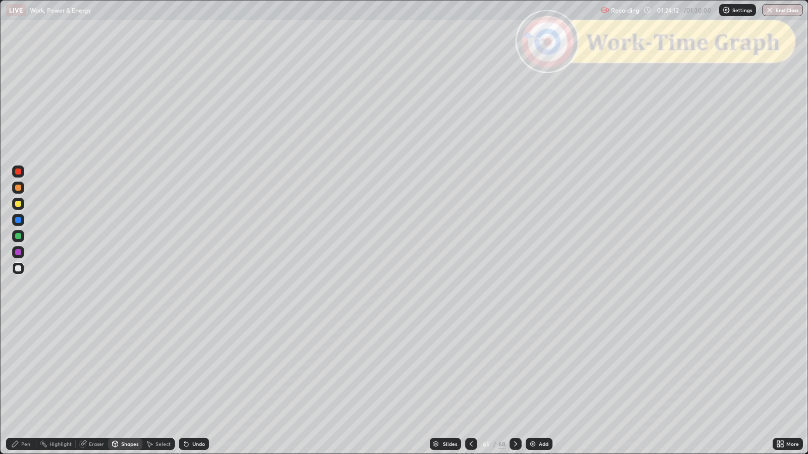
click at [25, 369] on div "Pen" at bounding box center [25, 444] width 9 height 5
click at [19, 187] on div at bounding box center [18, 188] width 6 height 6
click at [130, 369] on div "Shapes" at bounding box center [129, 444] width 17 height 5
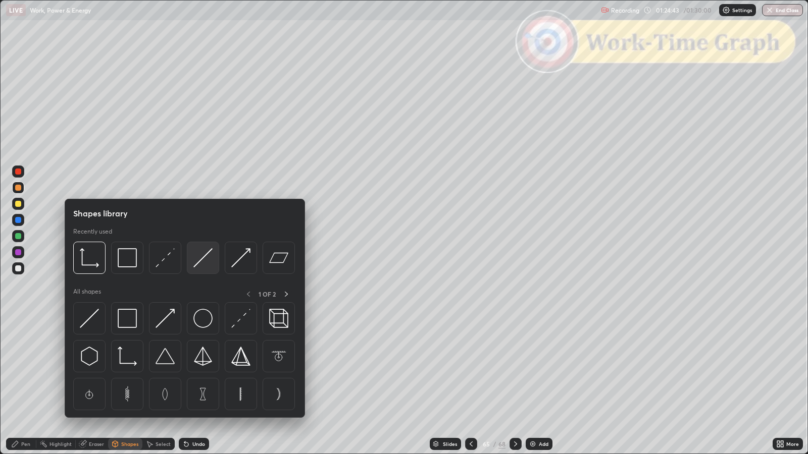
click at [203, 257] on img at bounding box center [202, 257] width 19 height 19
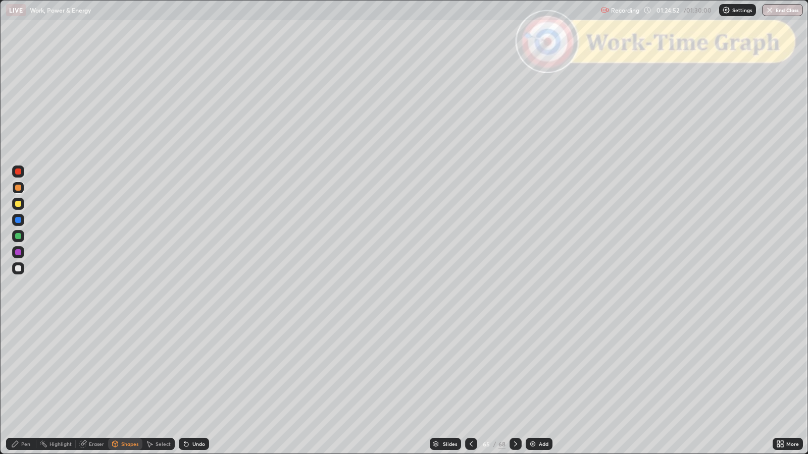
click at [21, 369] on div "Pen" at bounding box center [25, 444] width 9 height 5
click at [514, 369] on icon at bounding box center [515, 444] width 8 height 8
click at [124, 369] on div "Shapes" at bounding box center [129, 444] width 17 height 5
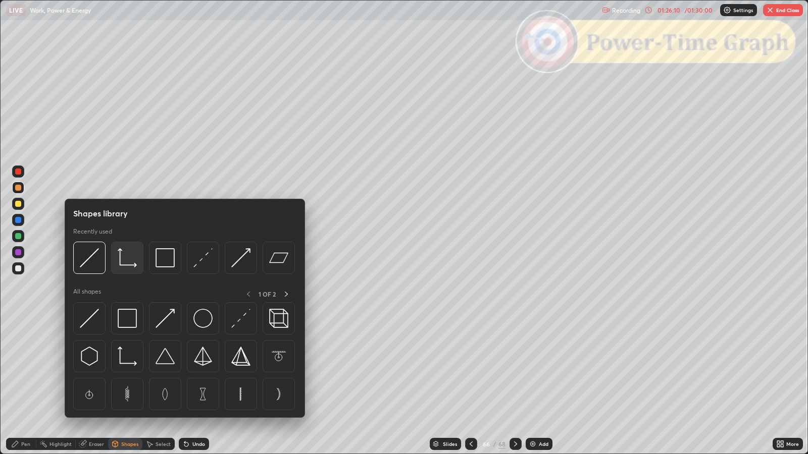
click at [123, 262] on img at bounding box center [127, 257] width 19 height 19
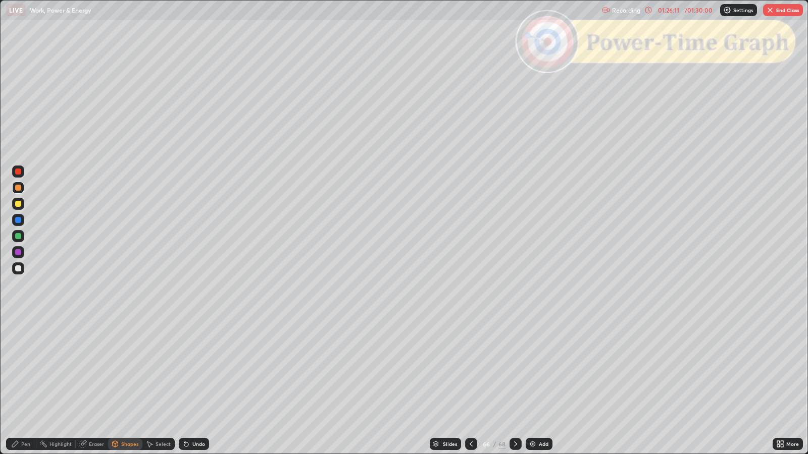
click at [15, 268] on div at bounding box center [18, 269] width 6 height 6
click at [23, 369] on div "Pen" at bounding box center [25, 444] width 9 height 5
click at [57, 369] on div "Highlight" at bounding box center [60, 444] width 22 height 5
click at [129, 369] on div "Shapes" at bounding box center [129, 444] width 17 height 5
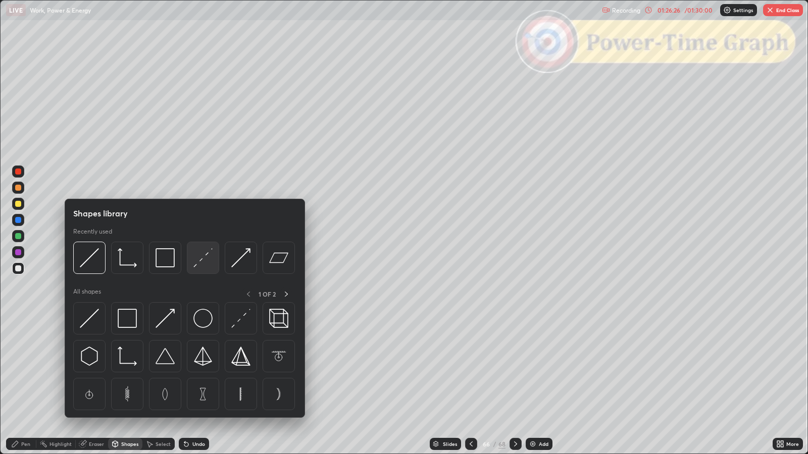
click at [204, 257] on img at bounding box center [202, 257] width 19 height 19
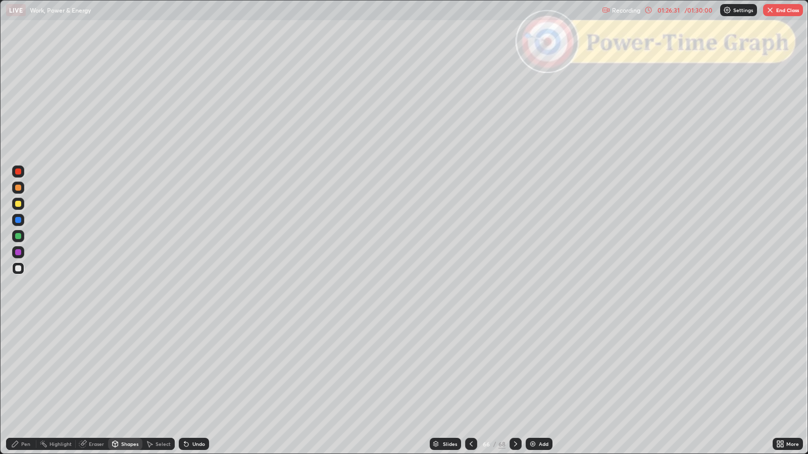
click at [12, 369] on icon at bounding box center [15, 444] width 8 height 8
click at [20, 202] on div at bounding box center [18, 204] width 6 height 6
click at [20, 268] on div at bounding box center [18, 269] width 6 height 6
click at [21, 204] on div at bounding box center [18, 204] width 6 height 6
click at [515, 369] on icon at bounding box center [515, 444] width 8 height 8
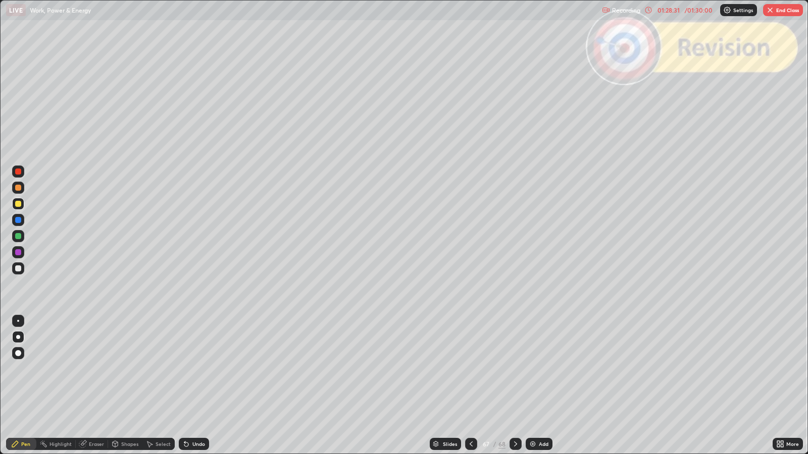
click at [516, 369] on icon at bounding box center [515, 444] width 8 height 8
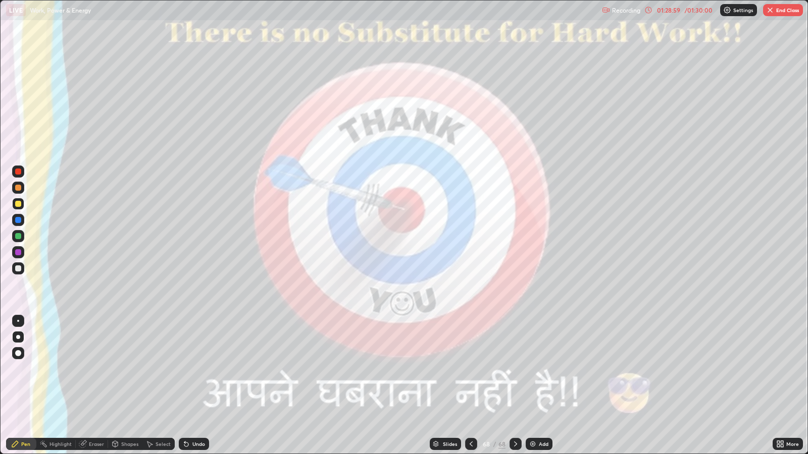
click at [780, 13] on button "End Class" at bounding box center [783, 10] width 40 height 12
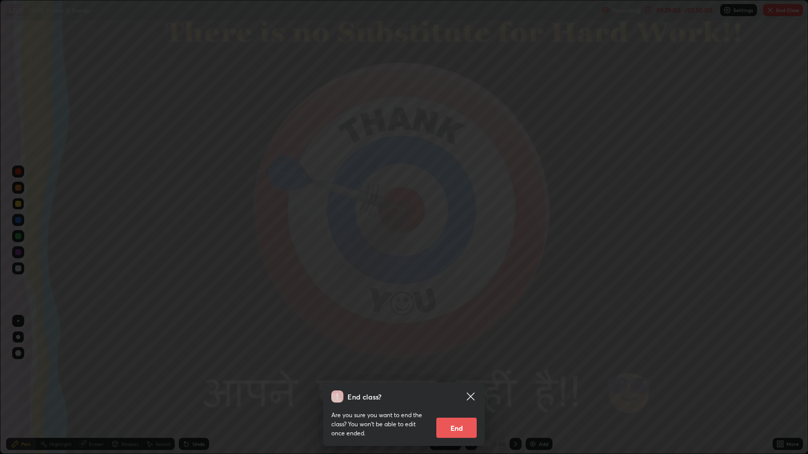
click at [449, 369] on button "End" at bounding box center [456, 428] width 40 height 20
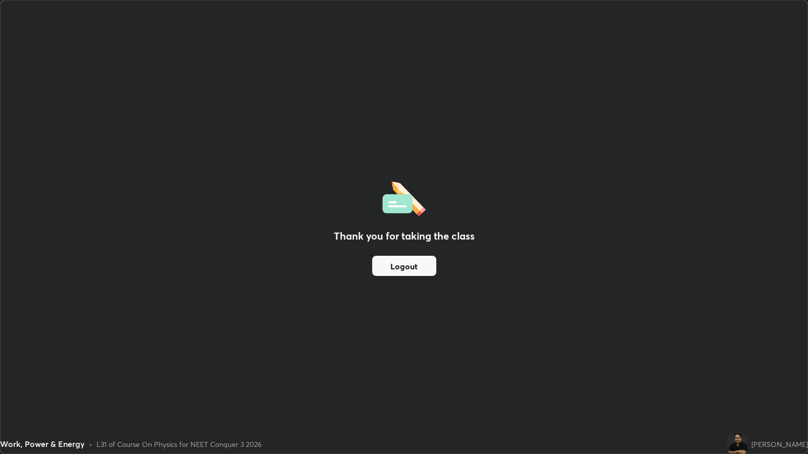
click at [403, 261] on button "Logout" at bounding box center [404, 266] width 64 height 20
